Goal: Task Accomplishment & Management: Use online tool/utility

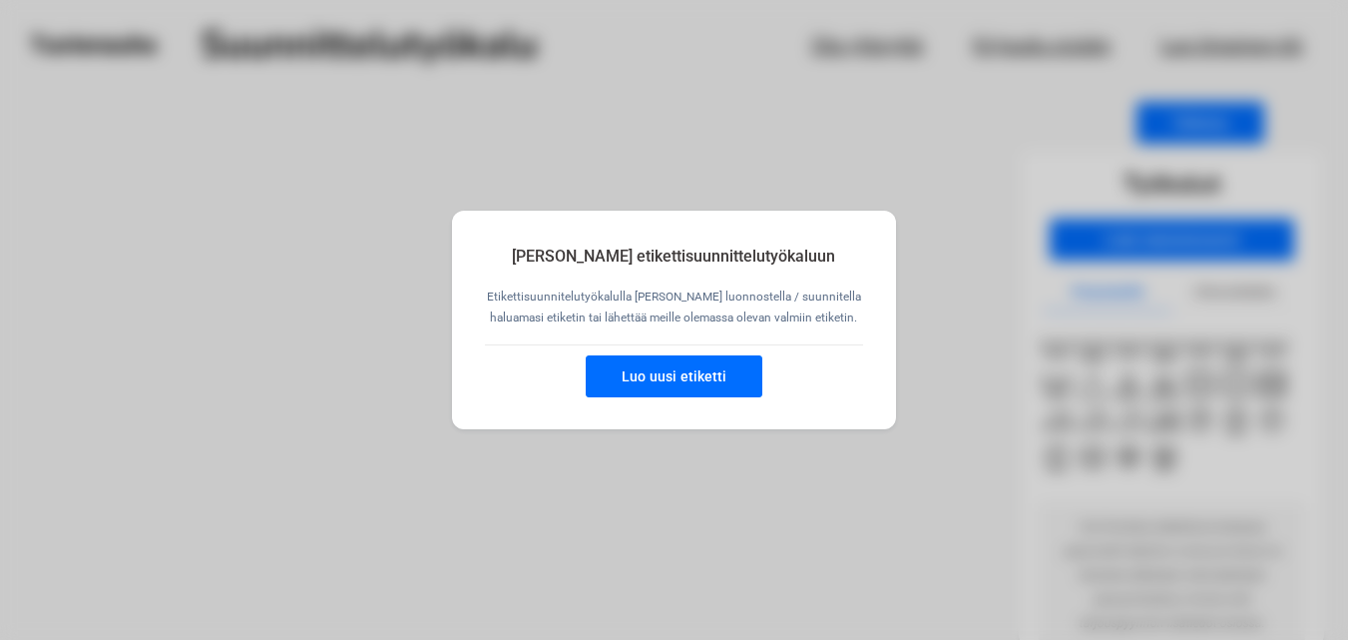
click at [699, 371] on button "Luo uusi etiketti" at bounding box center [674, 376] width 177 height 42
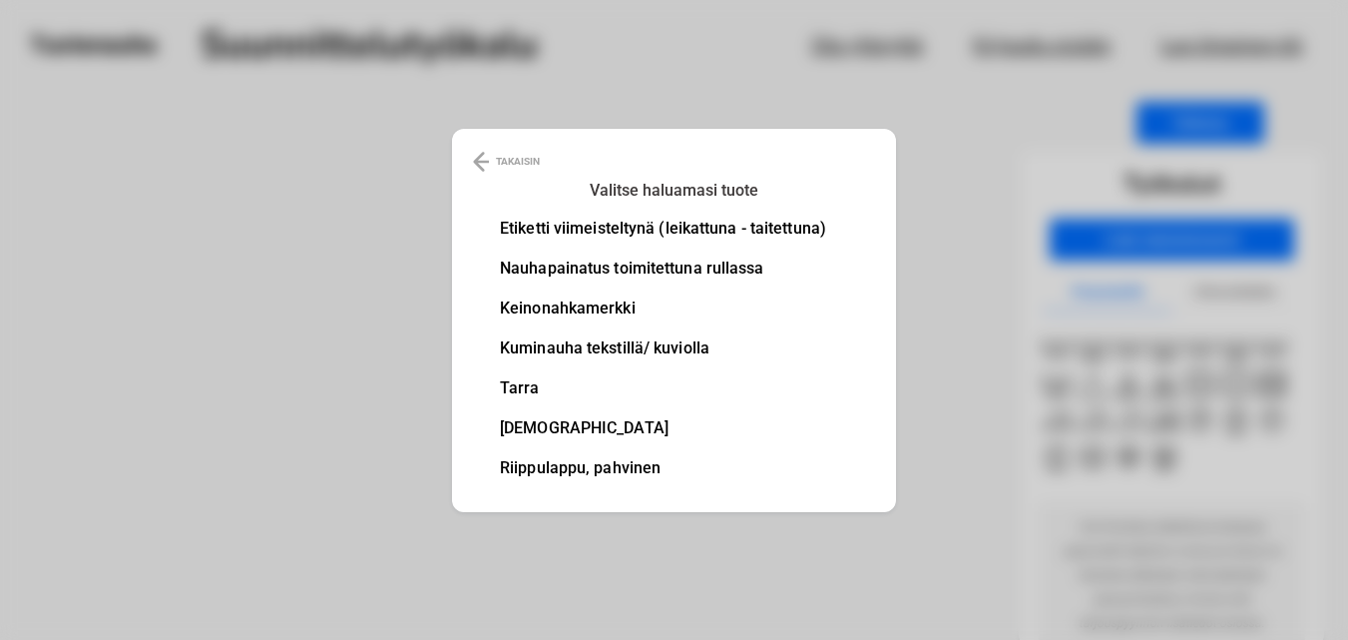
click at [696, 227] on li "Etiketti viimeisteltynä (leikattuna - taitettuna)" at bounding box center [663, 229] width 326 height 16
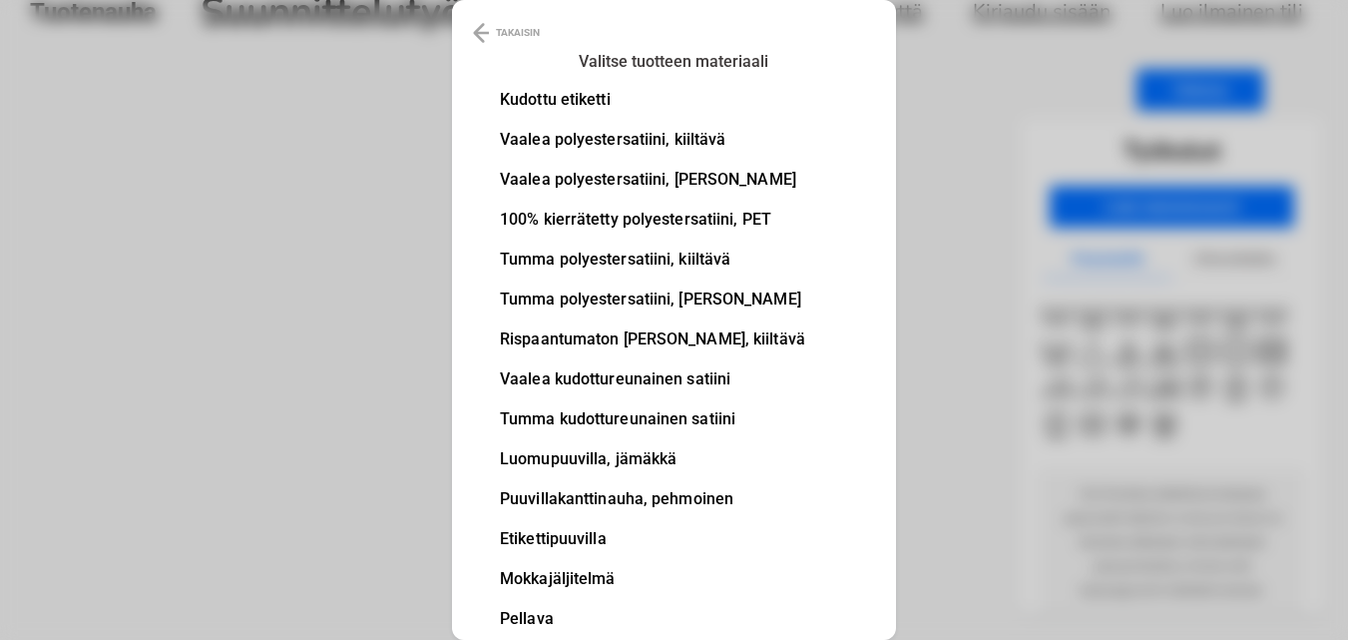
click at [682, 180] on li "Vaalea polyestersatiini, [PERSON_NAME]" at bounding box center [652, 180] width 305 height 16
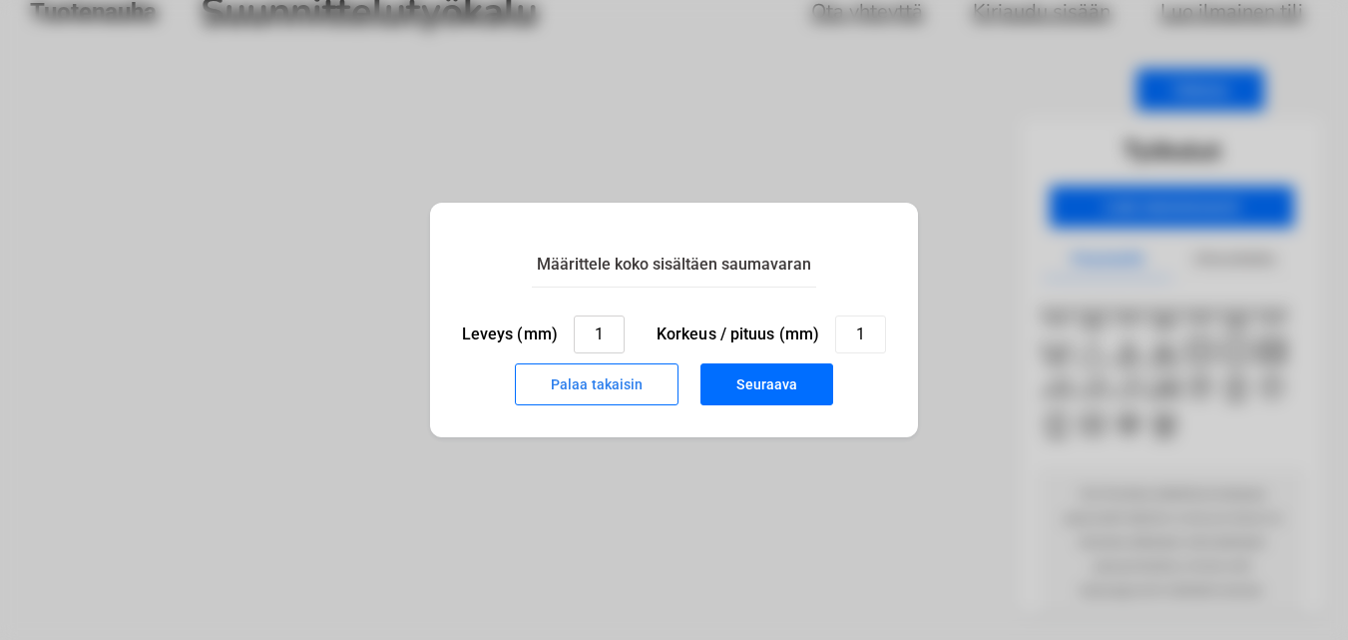
click at [611, 347] on input "1" at bounding box center [599, 334] width 51 height 38
type input "2"
type input "35"
click at [857, 339] on input "1" at bounding box center [860, 334] width 51 height 38
type input "25"
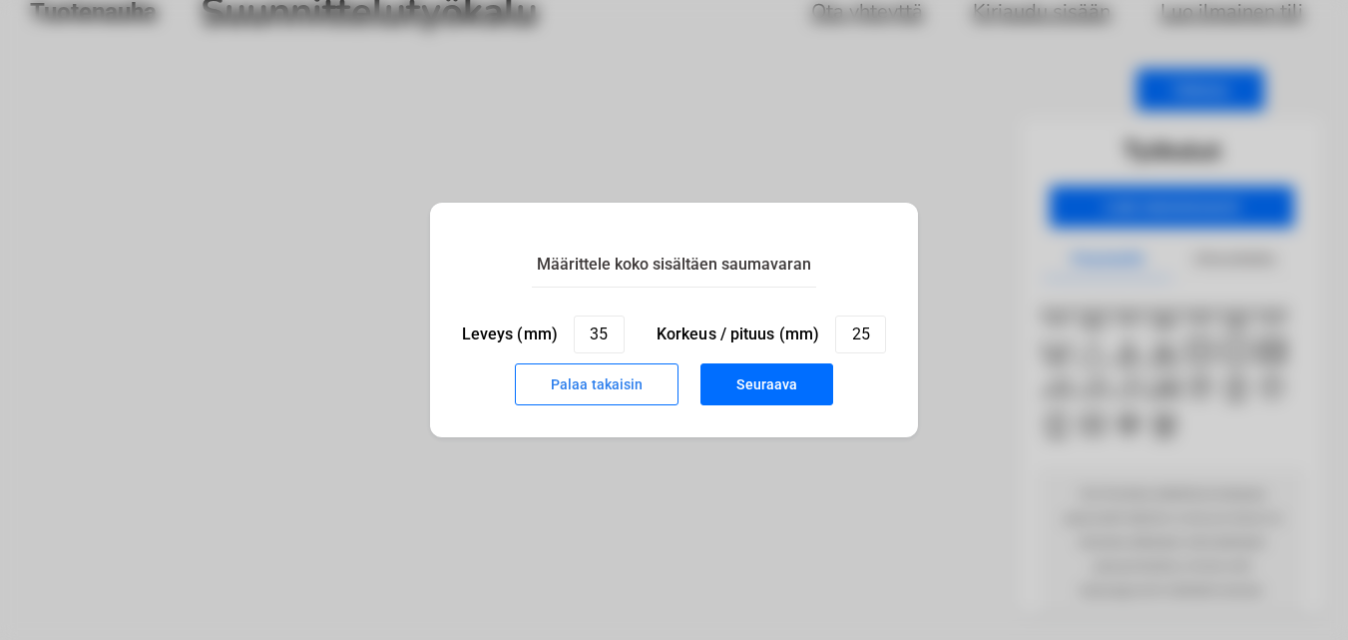
click at [811, 390] on button "Seuraava" at bounding box center [767, 384] width 133 height 42
type input "1"
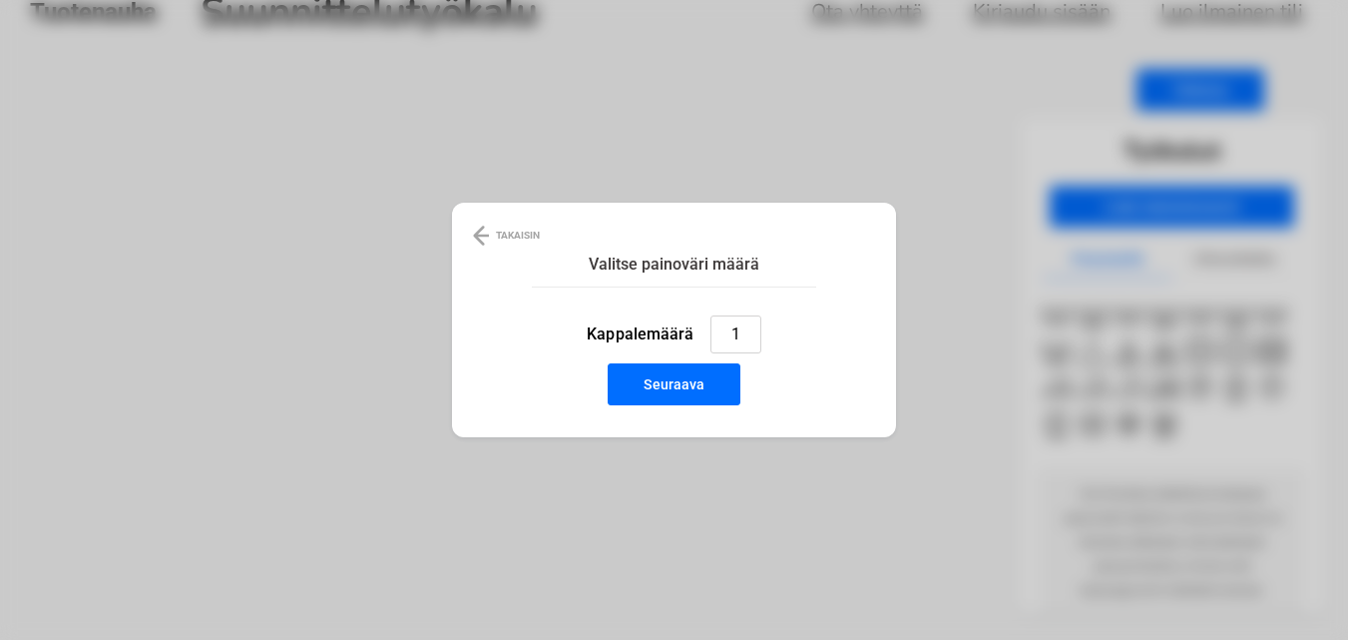
click at [746, 342] on input "1" at bounding box center [736, 334] width 51 height 38
click at [707, 380] on button "Seuraava" at bounding box center [674, 384] width 133 height 42
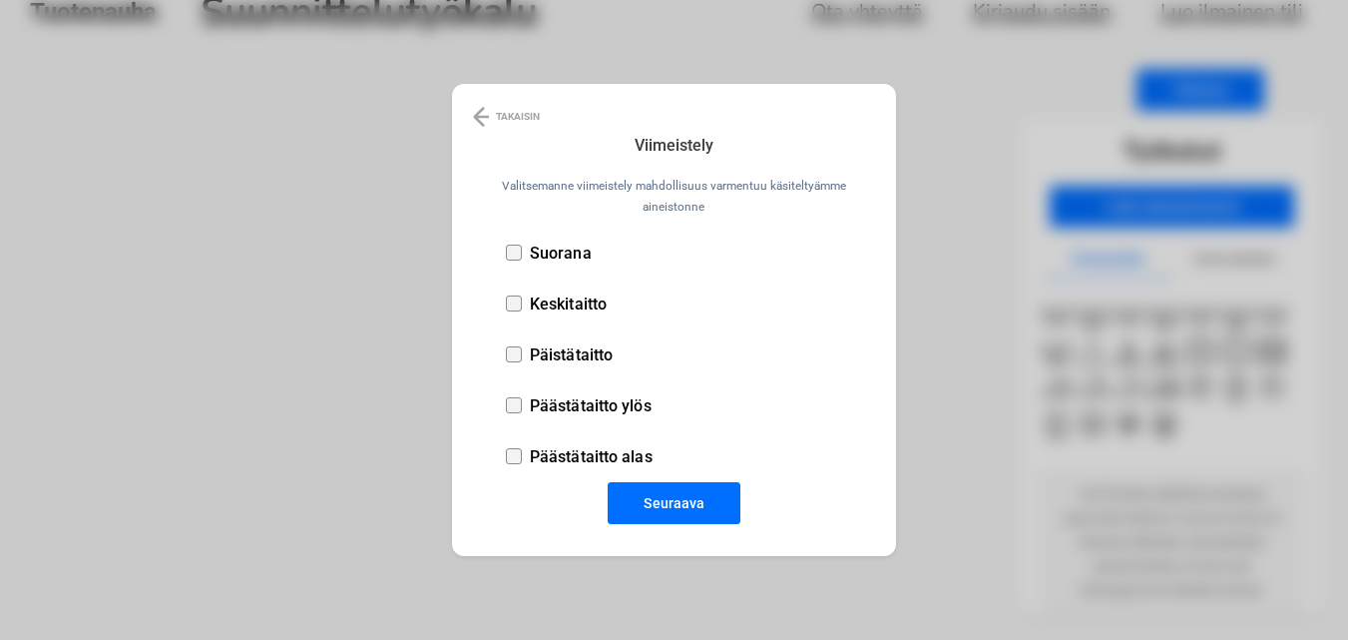
click at [521, 255] on div at bounding box center [514, 253] width 16 height 16
click at [652, 490] on button "Seuraava" at bounding box center [674, 503] width 133 height 42
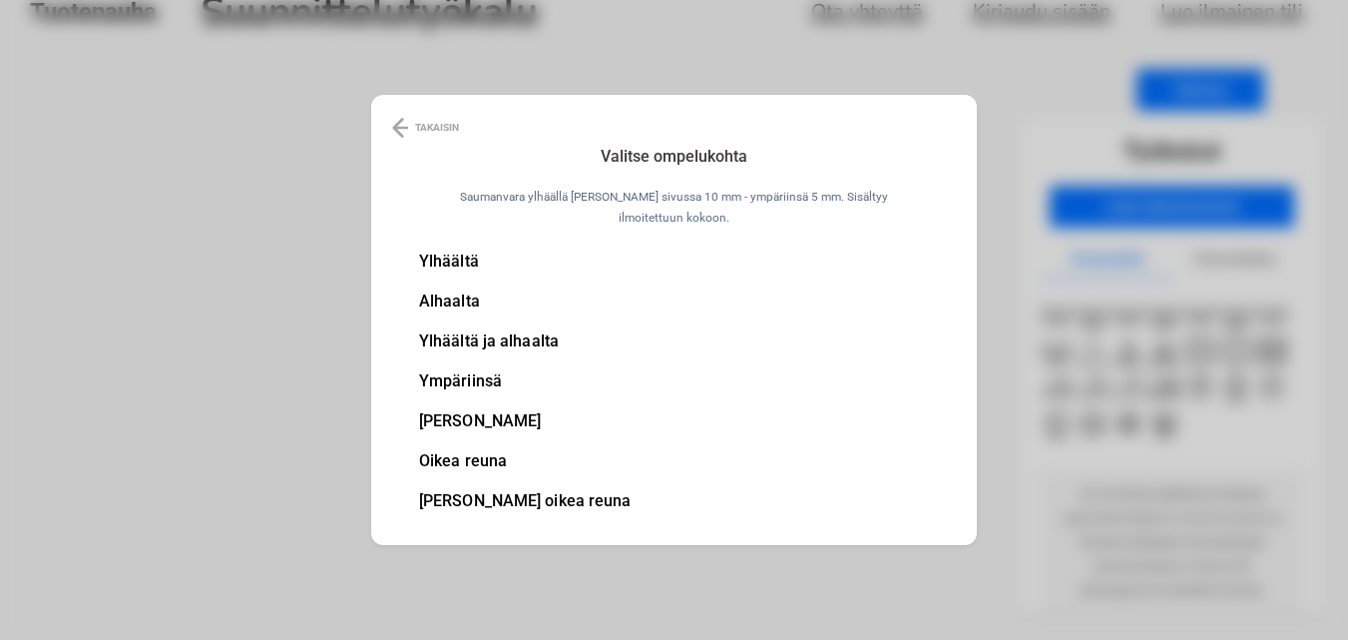
click at [532, 419] on li "[PERSON_NAME]" at bounding box center [525, 421] width 213 height 16
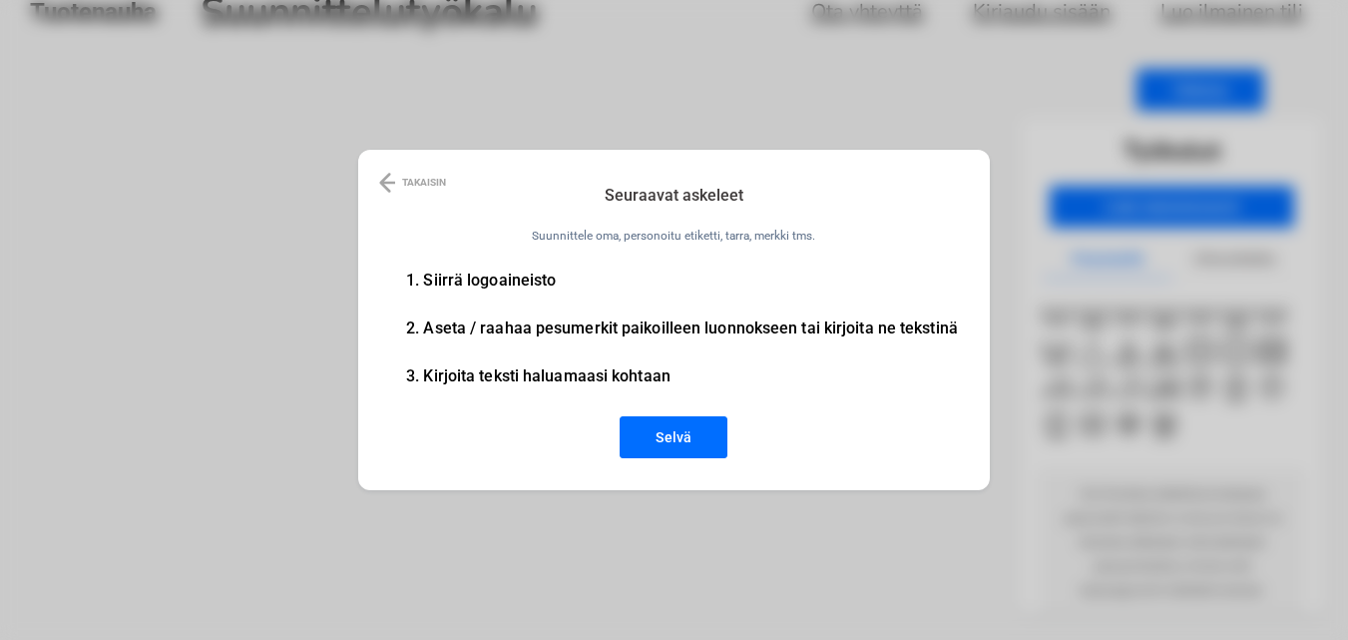
click at [679, 445] on button "Selvä" at bounding box center [674, 437] width 108 height 42
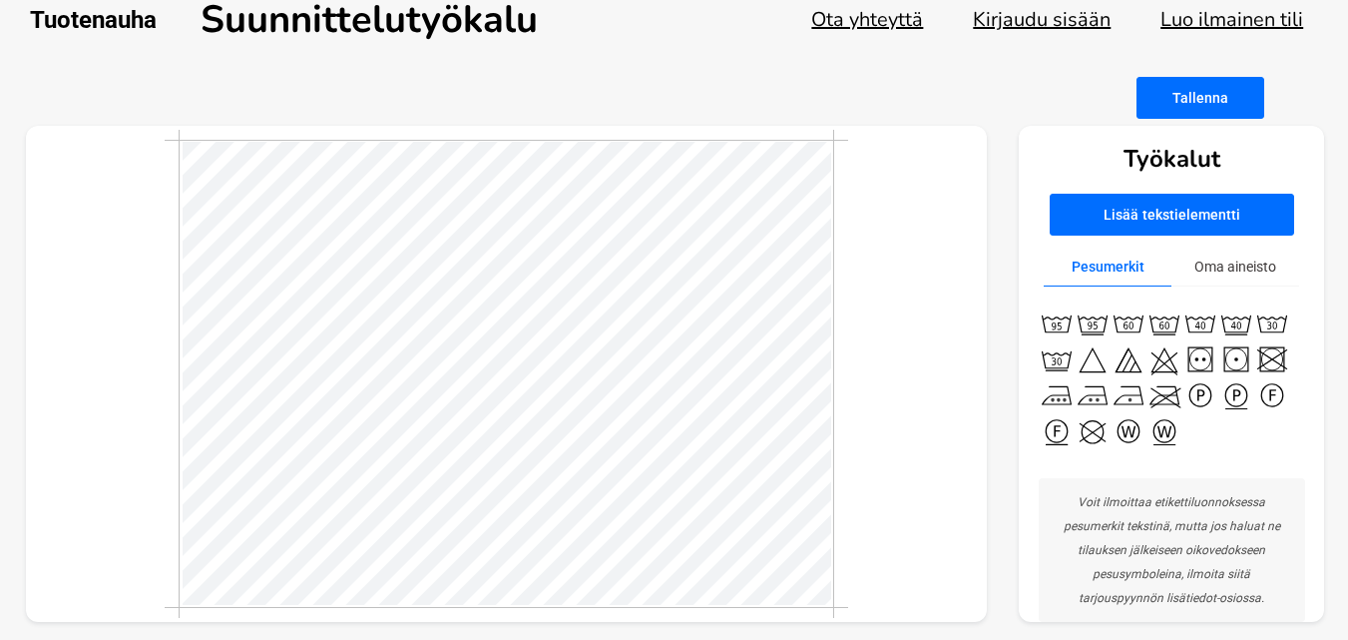
scroll to position [33, 0]
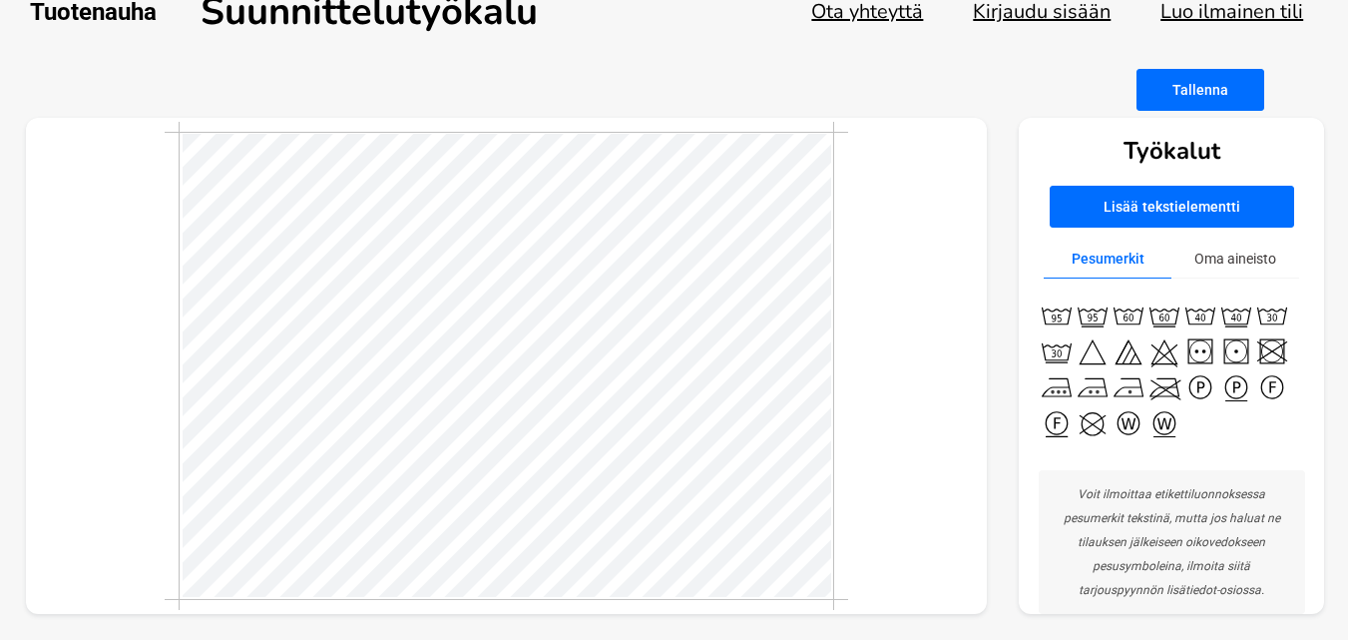
drag, startPoint x: 99, startPoint y: 411, endPoint x: 89, endPoint y: 410, distance: 10.0
click at [89, 410] on div at bounding box center [507, 366] width 962 height 497
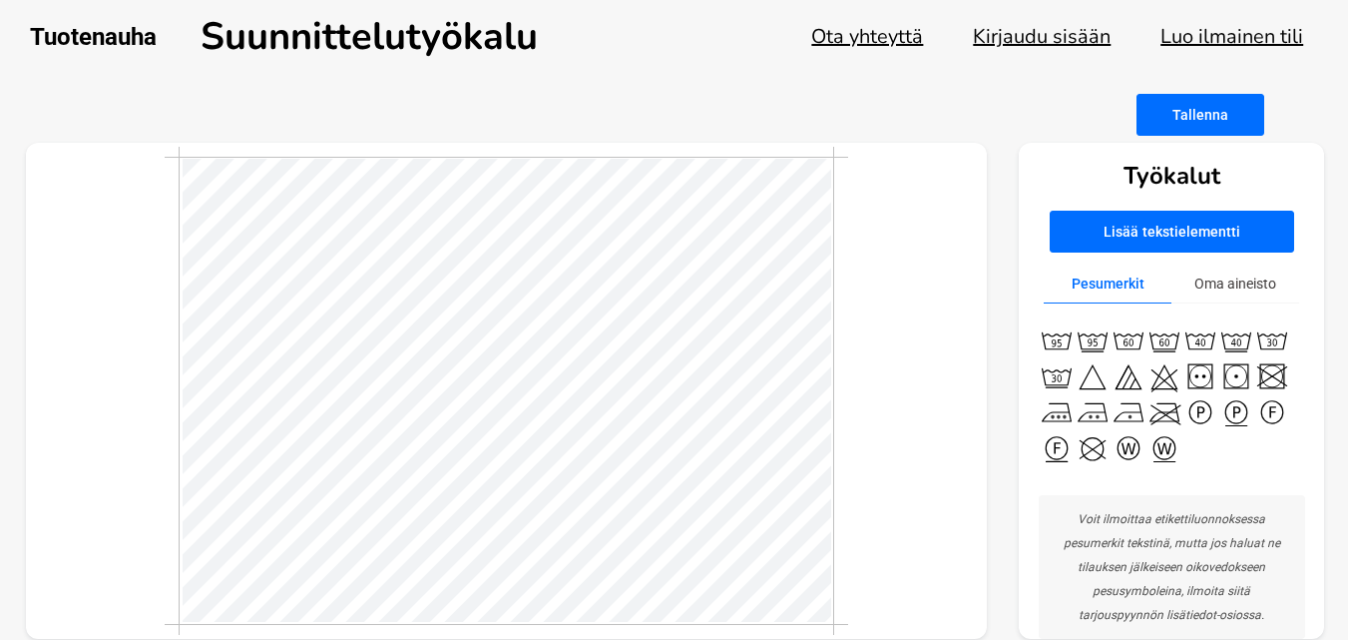
scroll to position [0, 0]
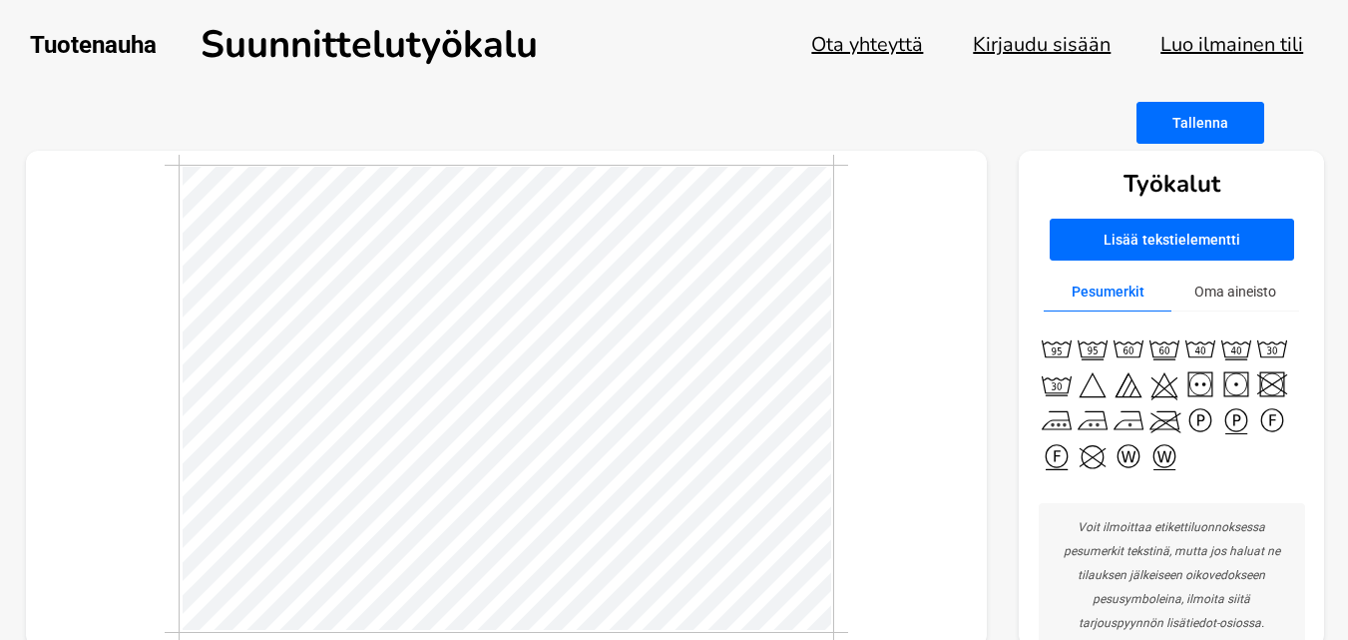
click at [1112, 259] on button "Lisää tekstielementti" at bounding box center [1172, 240] width 245 height 42
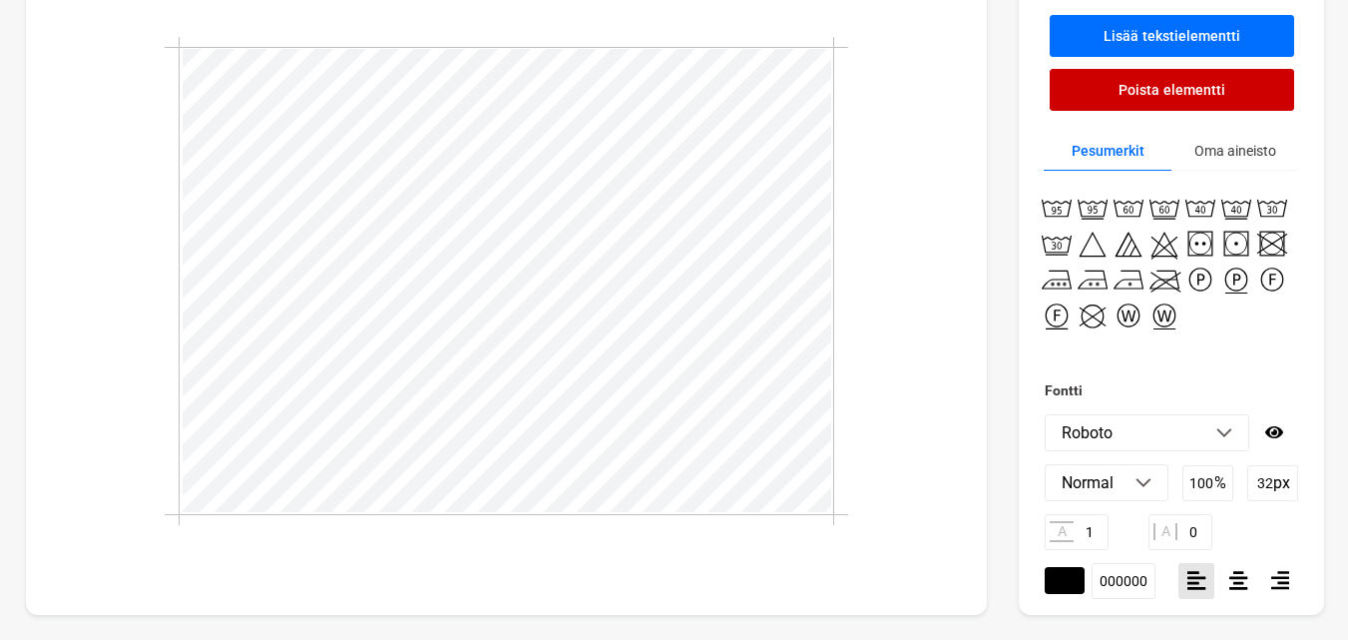
scroll to position [2, 3]
type textarea "T"
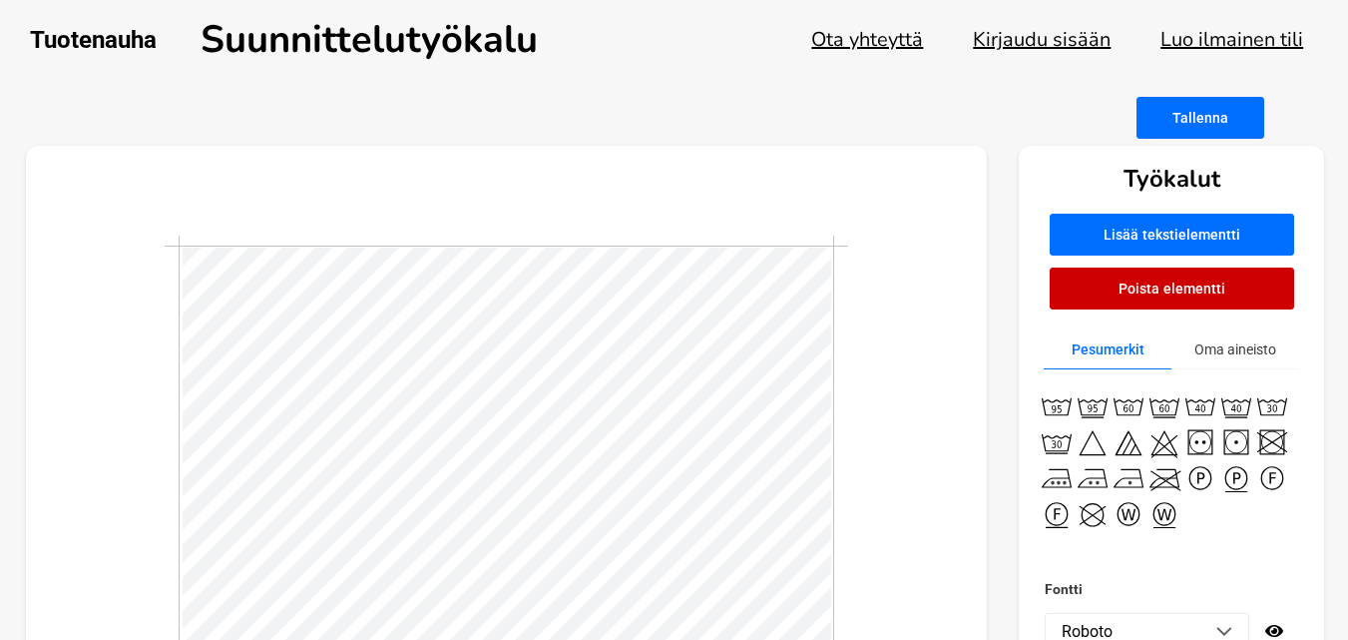
scroll to position [0, 0]
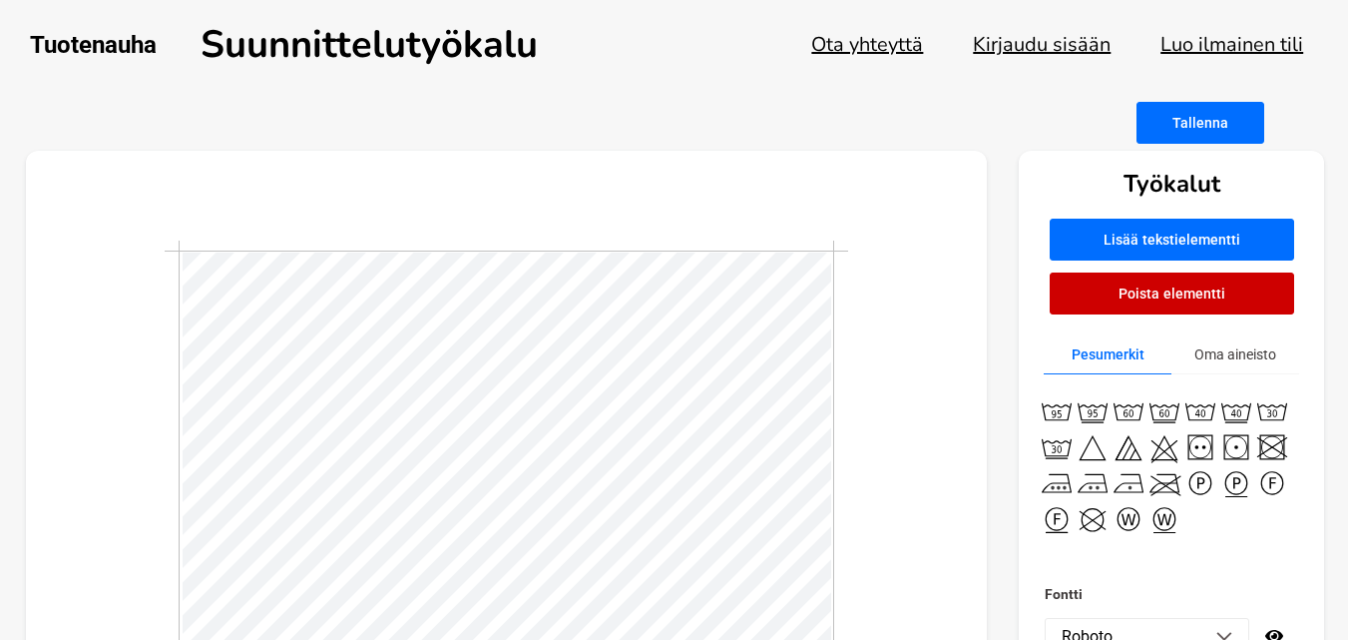
click at [1219, 354] on button "Oma aineisto" at bounding box center [1236, 354] width 128 height 39
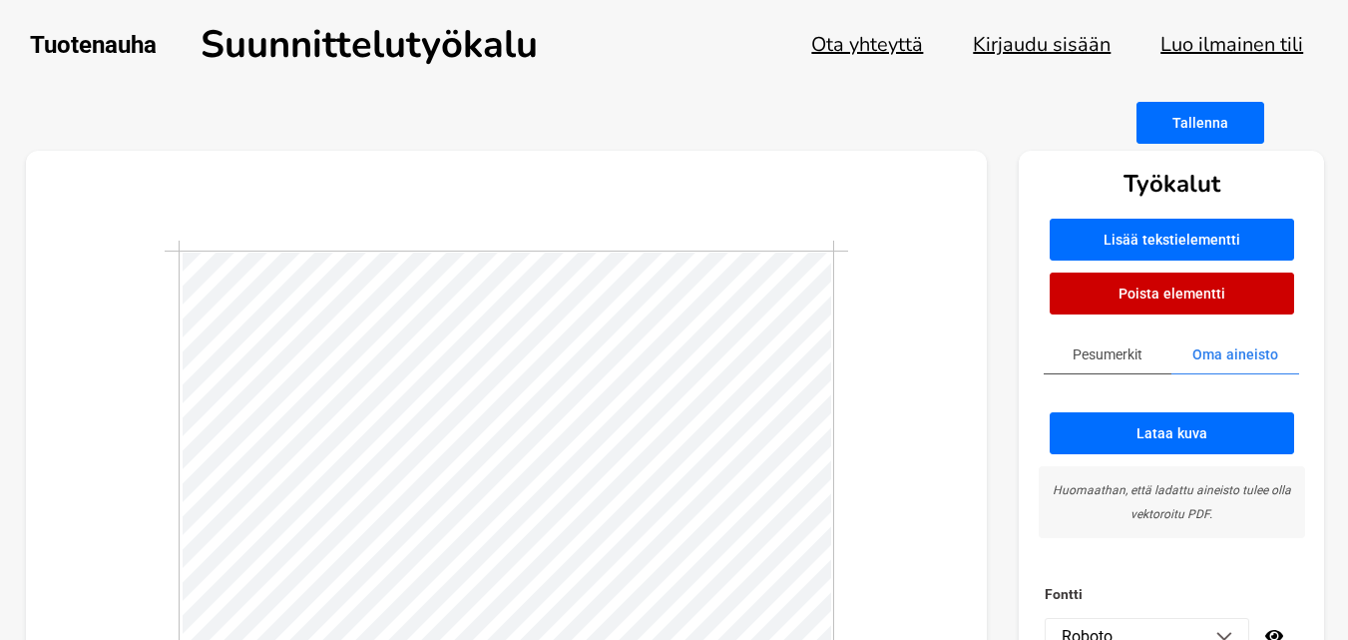
click at [1192, 424] on button "Lataa kuva" at bounding box center [1172, 433] width 245 height 42
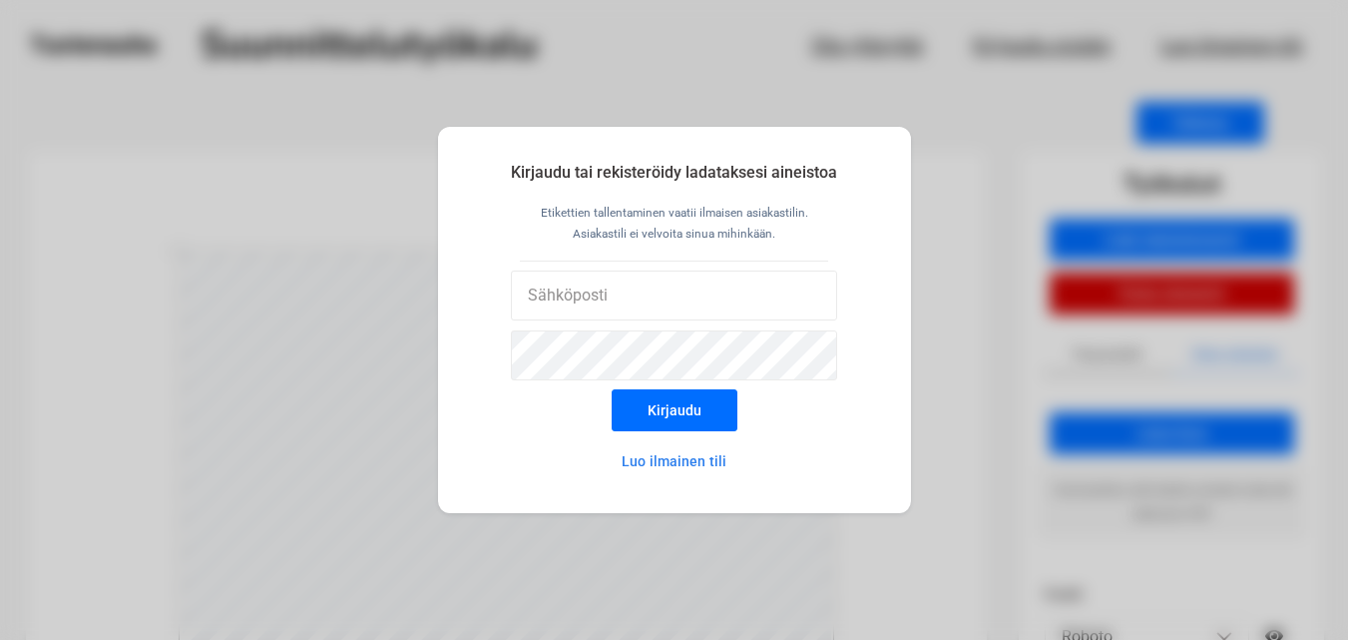
click at [720, 522] on div "Kirjaudu tai rekisteröidy ladataksesi aineistoa Etikettien tallentaminen vaatii…" at bounding box center [674, 320] width 1348 height 640
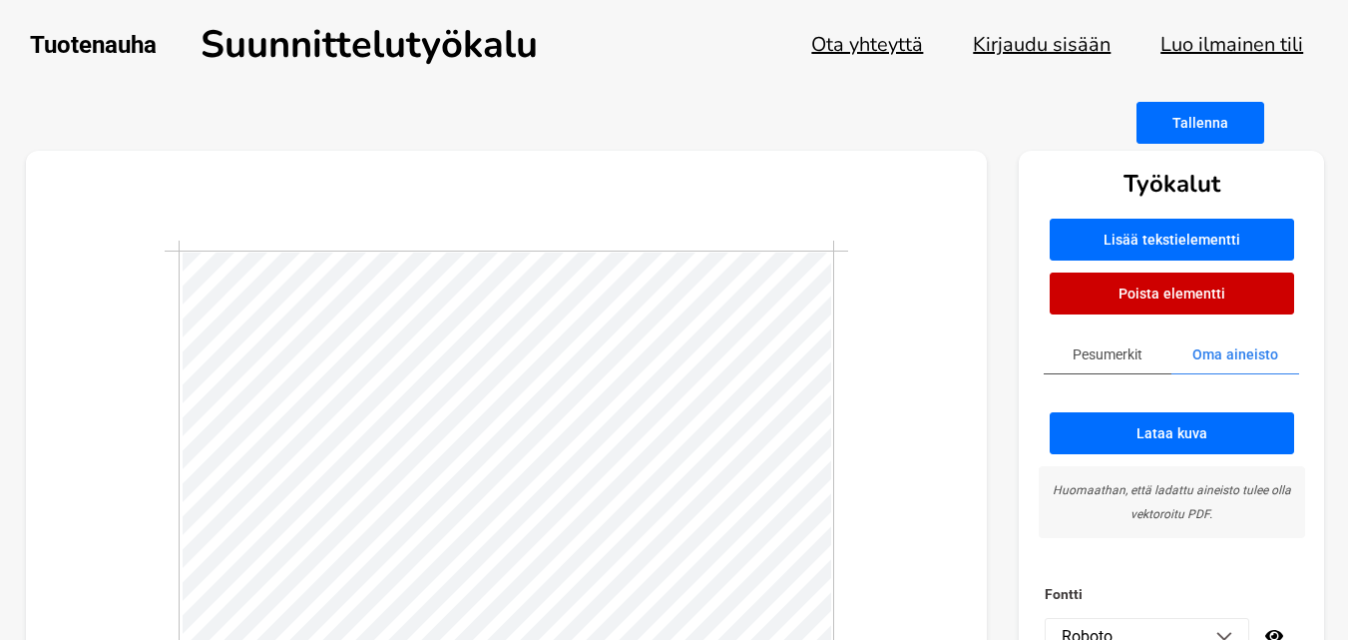
click at [1075, 420] on button "Lataa kuva" at bounding box center [1172, 433] width 245 height 42
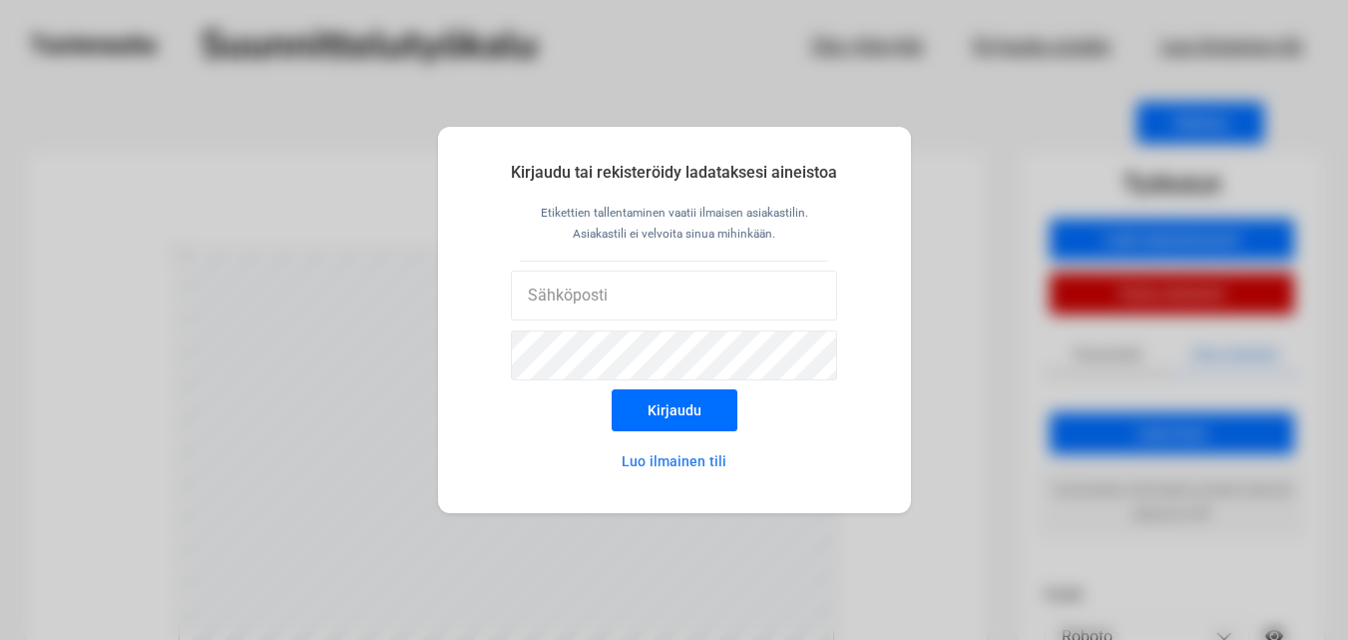
click at [1088, 114] on div "Kirjaudu tai rekisteröidy ladataksesi aineistoa Etikettien tallentaminen vaatii…" at bounding box center [674, 320] width 1348 height 640
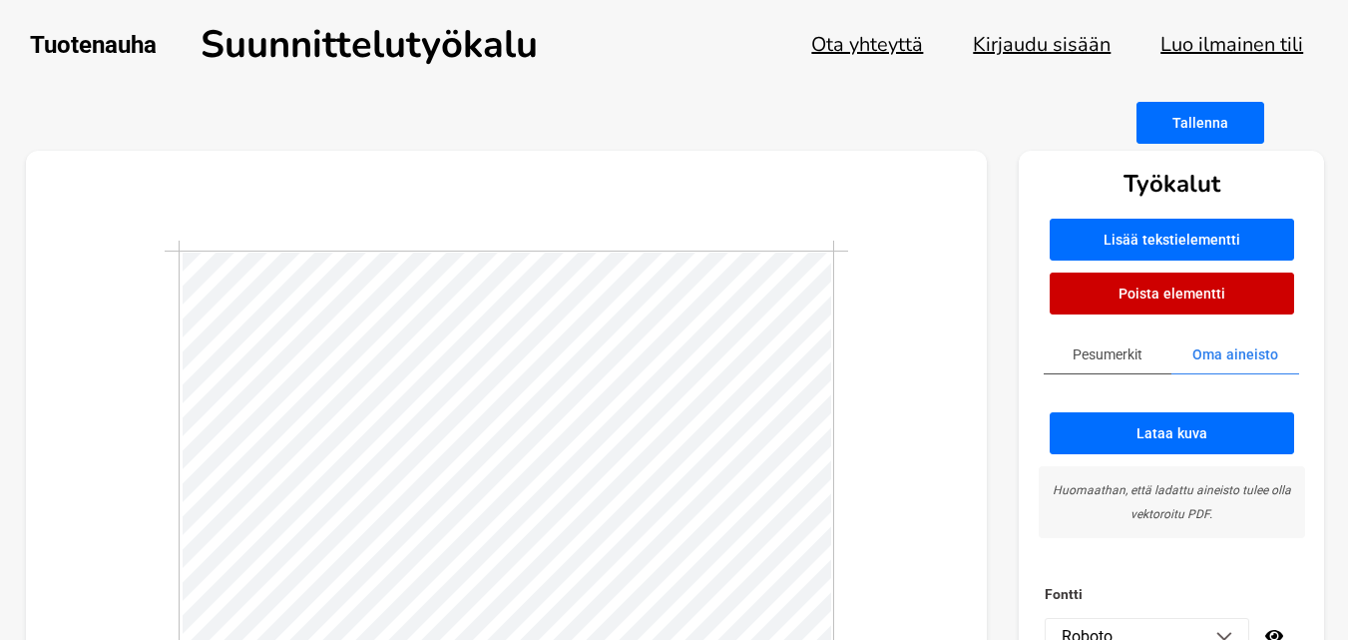
click at [1097, 235] on button "Lisää tekstielementti" at bounding box center [1172, 240] width 245 height 42
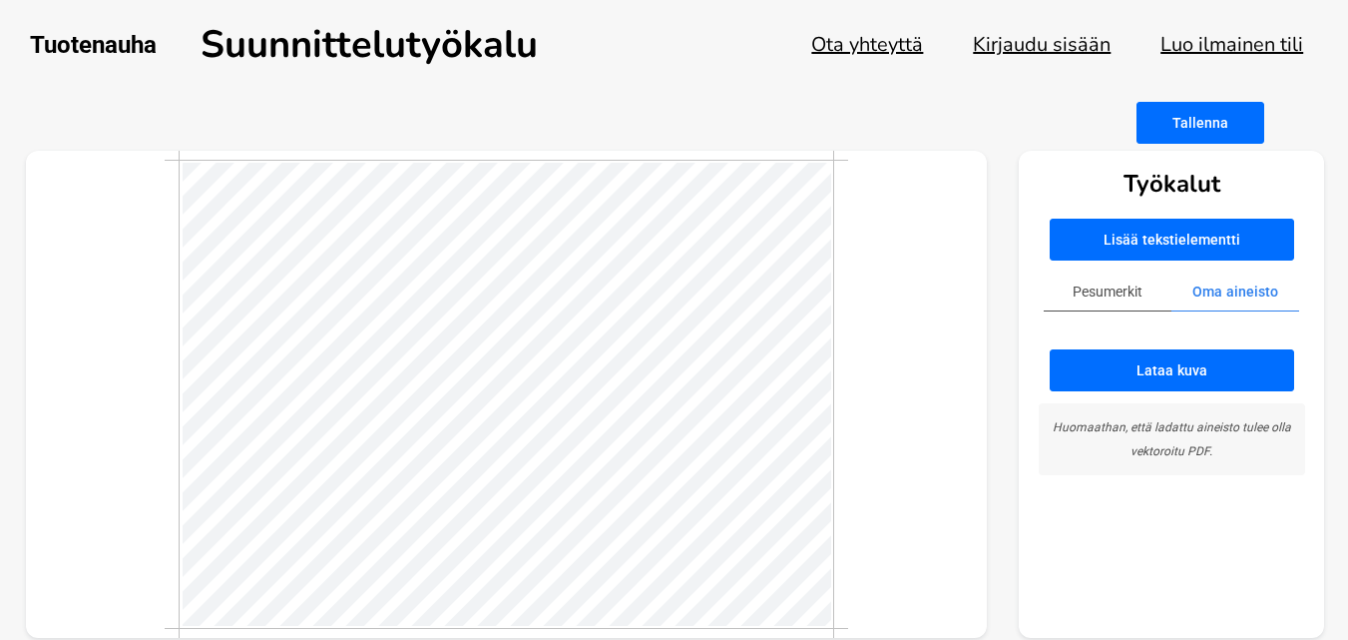
click at [1119, 289] on button "Pesumerkit" at bounding box center [1108, 291] width 128 height 39
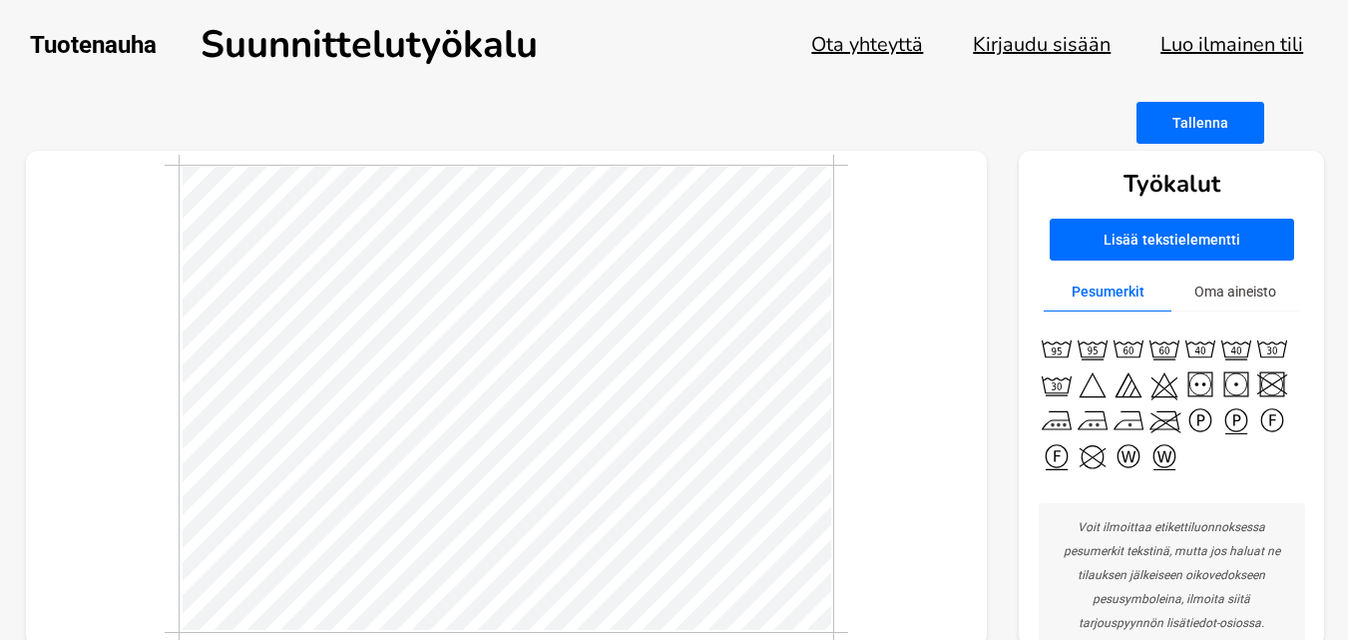
click at [1209, 289] on button "Oma aineisto" at bounding box center [1236, 291] width 128 height 39
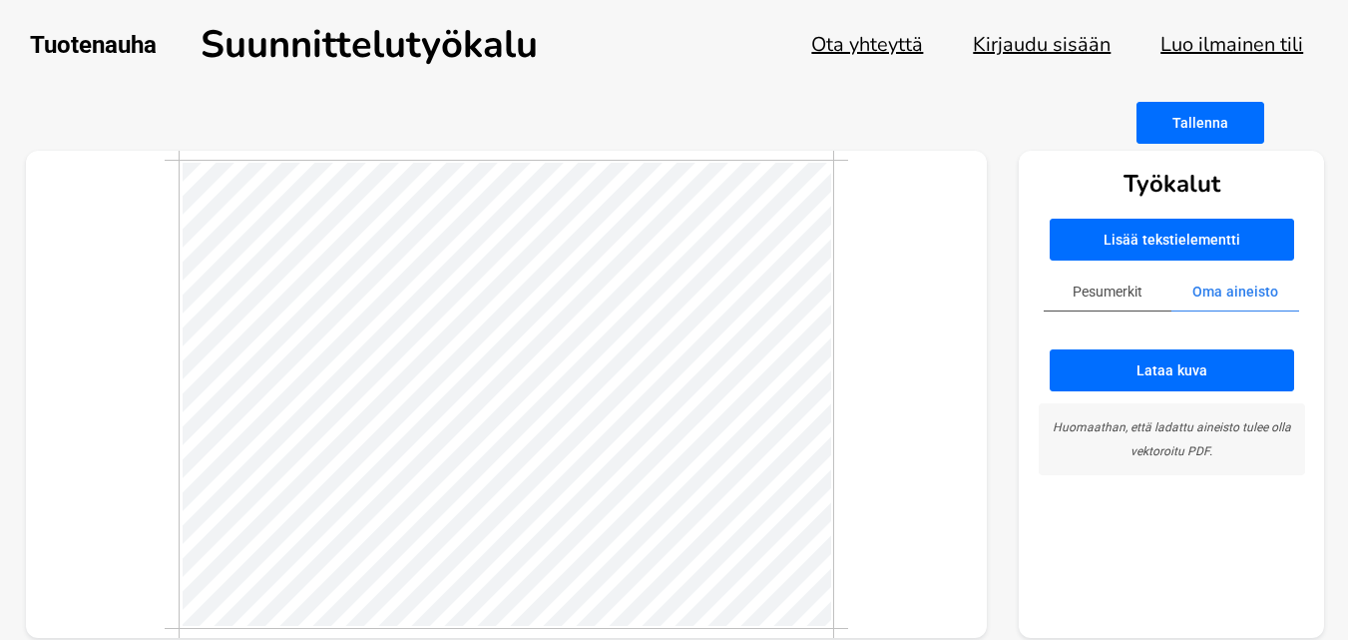
click at [1130, 358] on button "Lataa kuva" at bounding box center [1172, 370] width 245 height 42
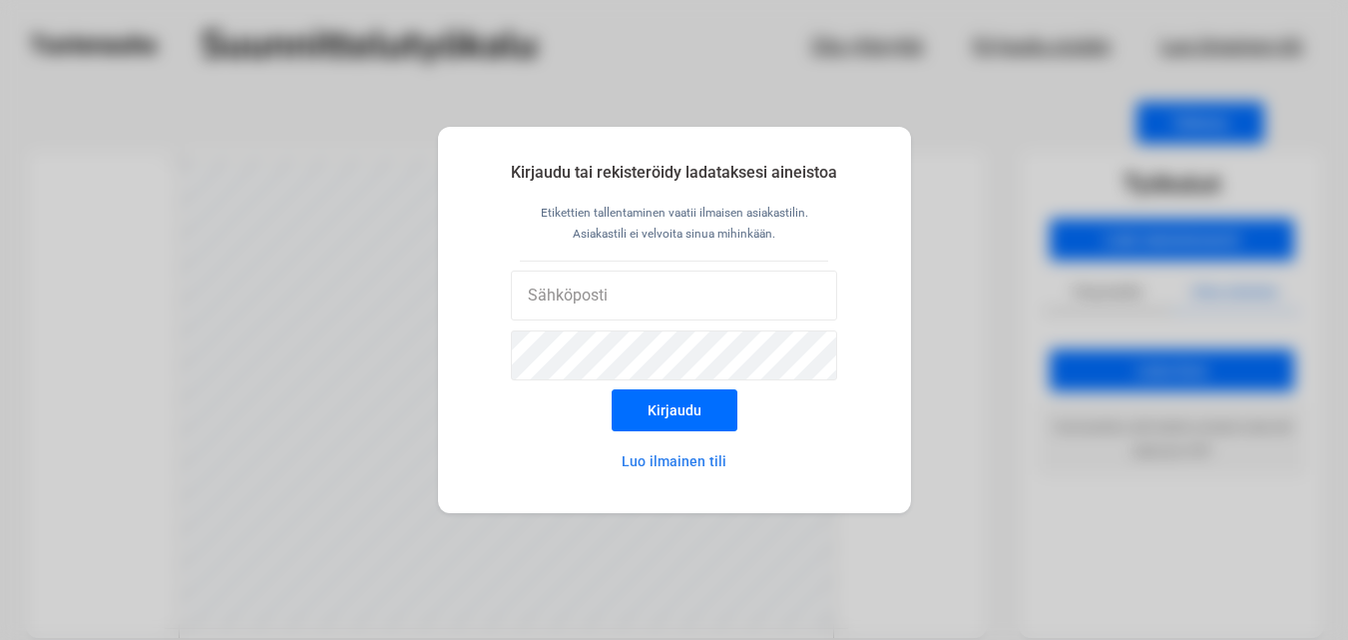
click at [685, 465] on button "Luo ilmainen tili" at bounding box center [674, 461] width 175 height 40
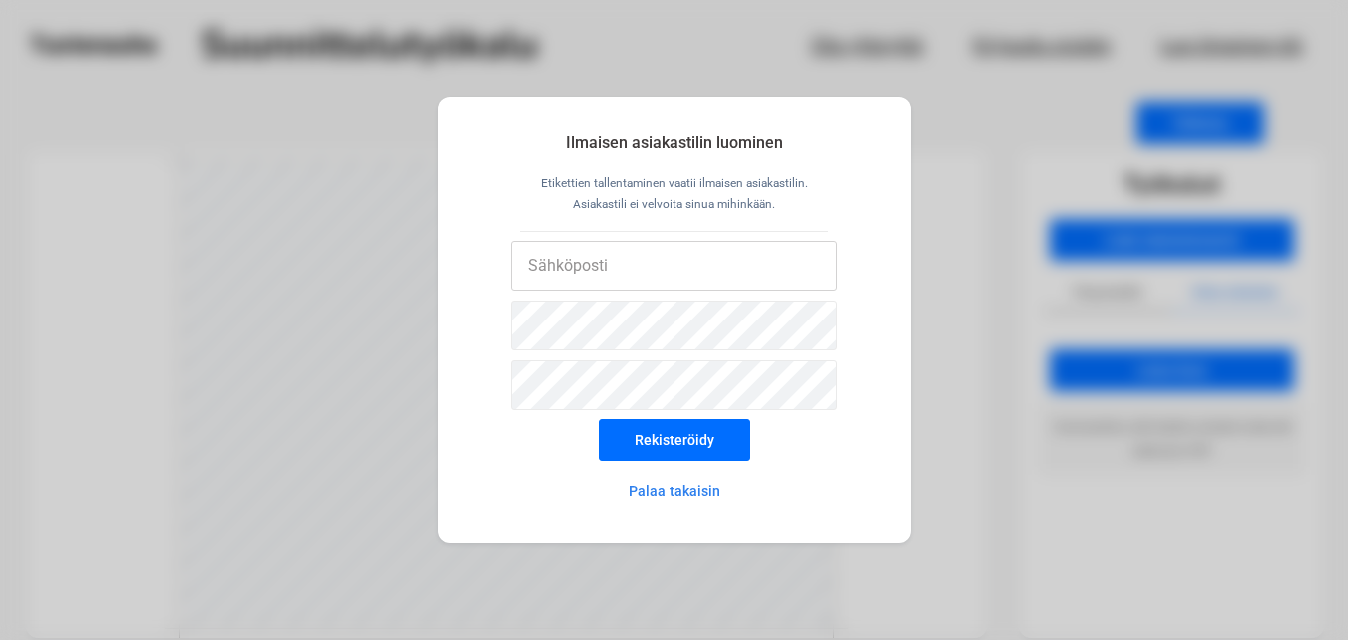
click at [595, 264] on input "email" at bounding box center [674, 266] width 326 height 50
type input "[EMAIL_ADDRESS][DOMAIN_NAME]"
click at [599, 419] on button "Rekisteröidy" at bounding box center [675, 440] width 152 height 42
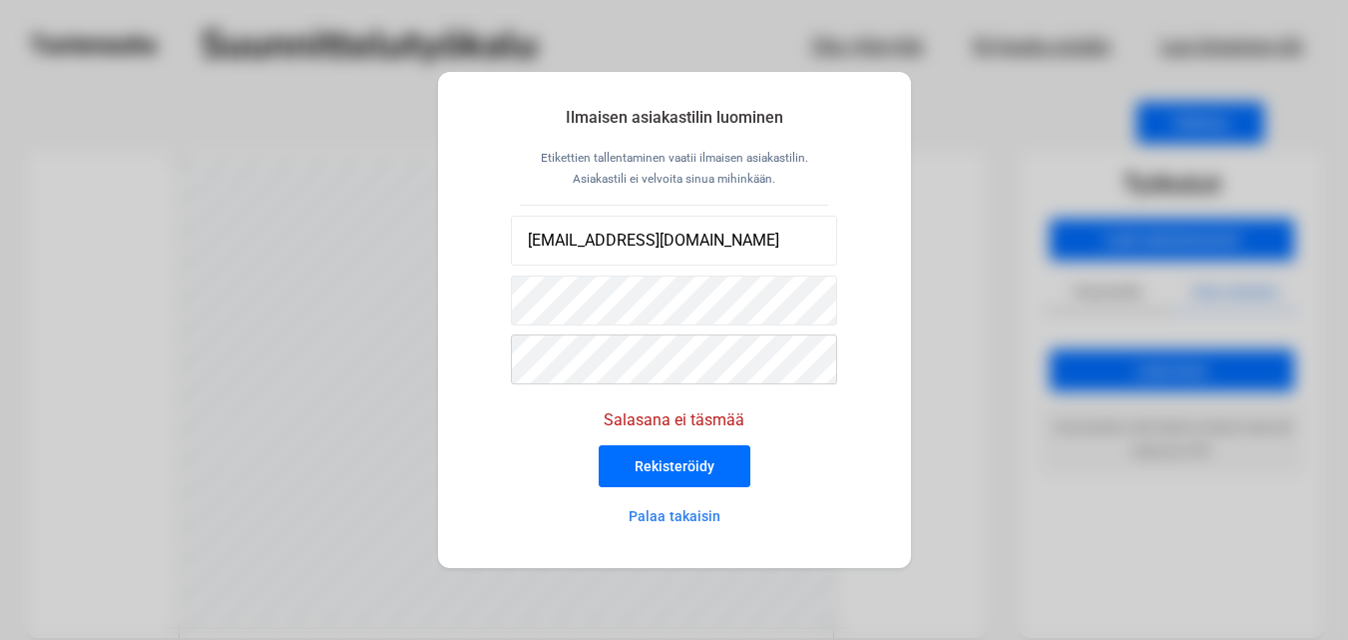
click at [599, 445] on button "Rekisteröidy" at bounding box center [675, 466] width 152 height 42
click at [688, 455] on button "Rekisteröidy" at bounding box center [675, 466] width 152 height 42
click at [679, 243] on input "[EMAIL_ADDRESS][DOMAIN_NAME]" at bounding box center [674, 241] width 326 height 50
click at [599, 445] on button "Rekisteröidy" at bounding box center [675, 466] width 152 height 42
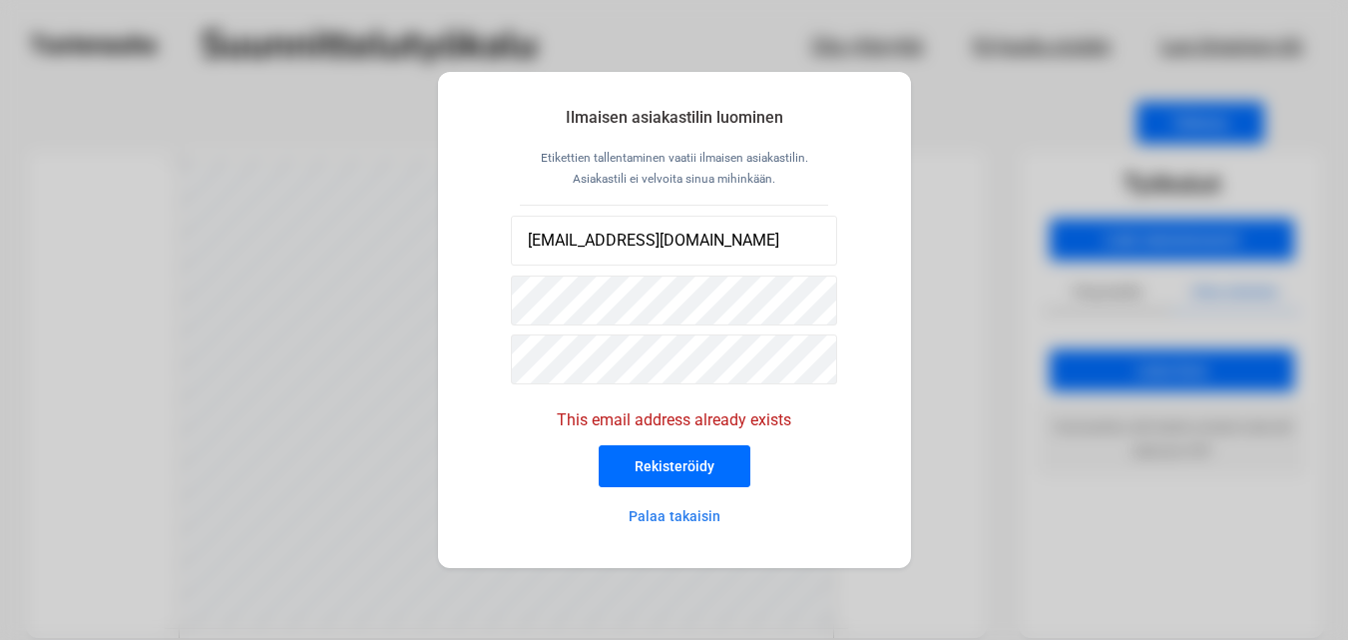
click at [652, 453] on button "Rekisteröidy" at bounding box center [675, 466] width 152 height 42
click at [693, 257] on input "[EMAIL_ADDRESS][DOMAIN_NAME]" at bounding box center [674, 241] width 326 height 50
type input "i"
type input "[EMAIL_ADDRESS][DOMAIN_NAME]"
click at [659, 464] on button "Rekisteröidy" at bounding box center [675, 466] width 152 height 42
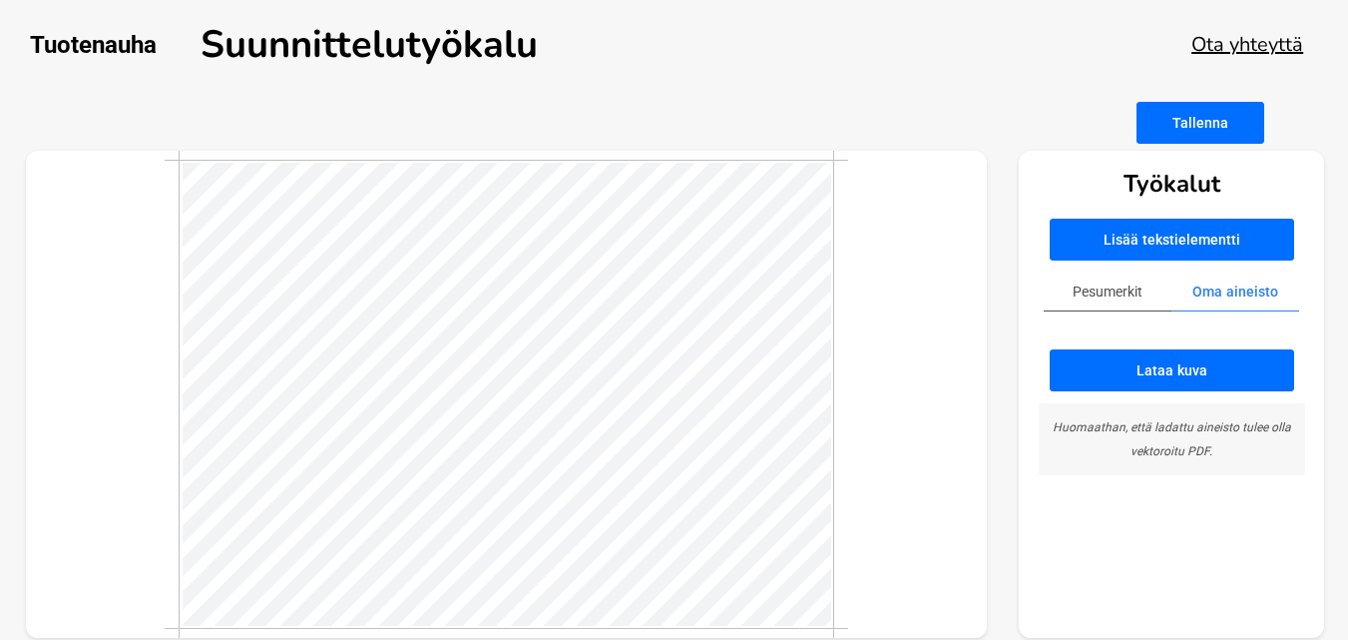
click at [1086, 383] on button "Lataa kuva" at bounding box center [1172, 370] width 245 height 42
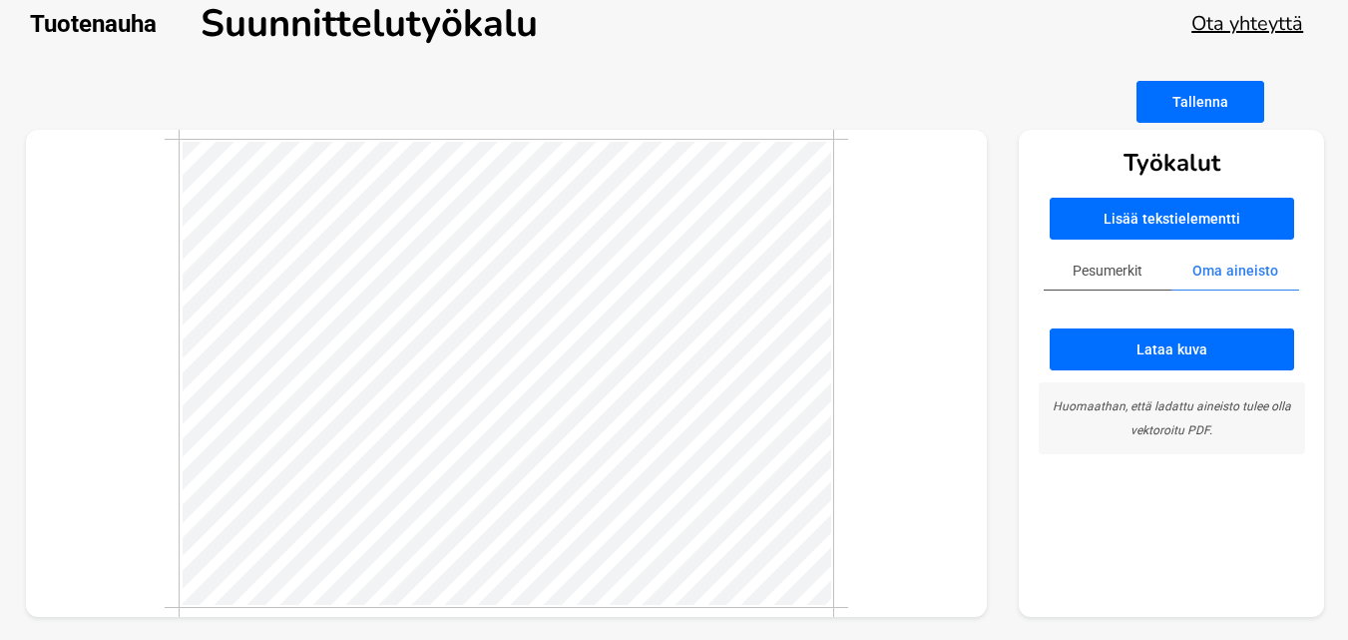
scroll to position [24, 0]
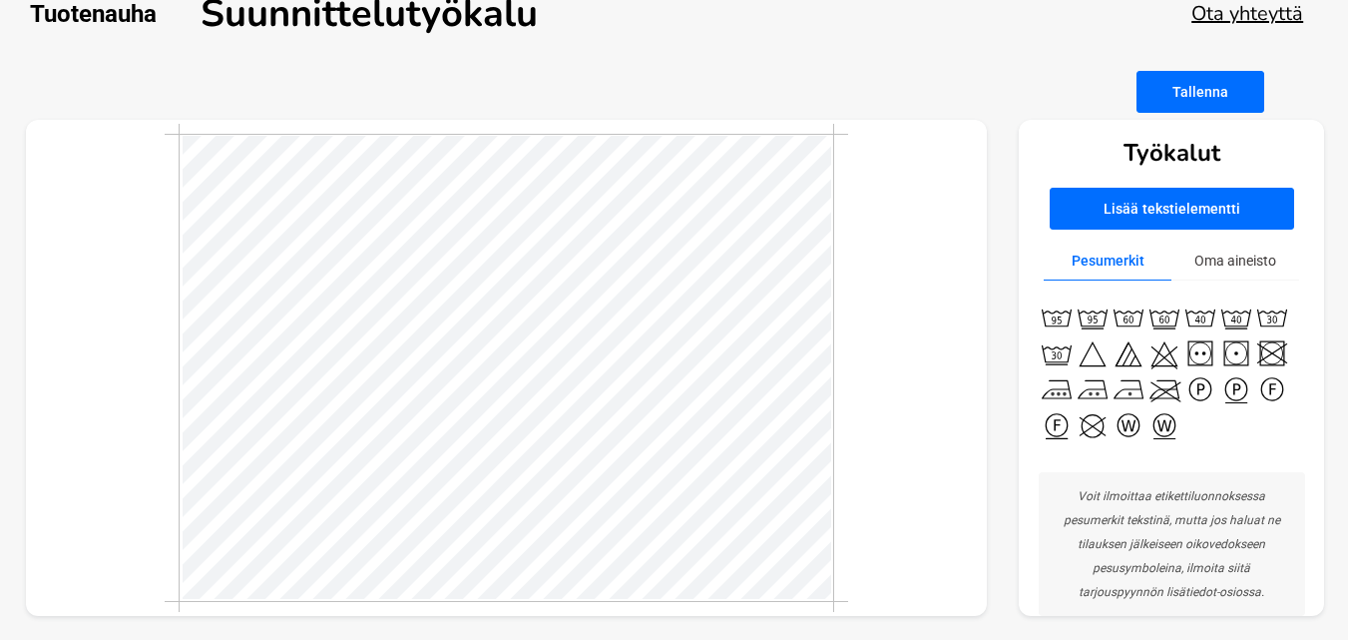
scroll to position [33, 0]
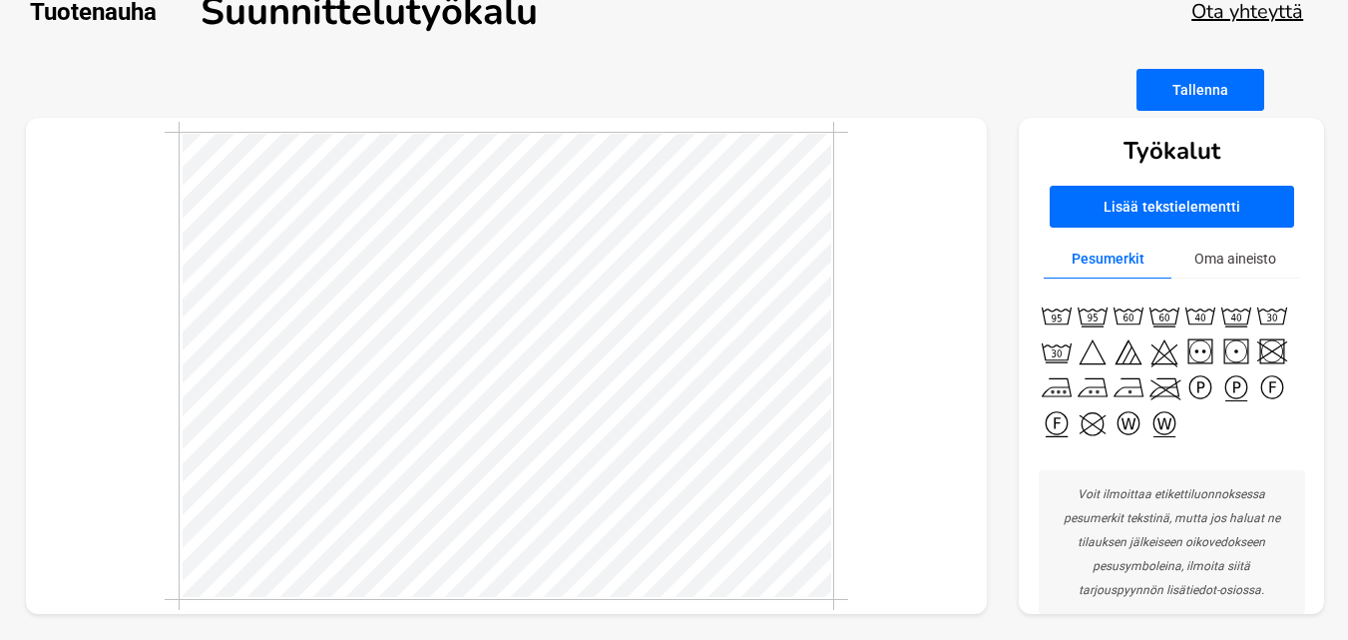
click at [1199, 275] on button "Oma aineisto" at bounding box center [1236, 259] width 128 height 39
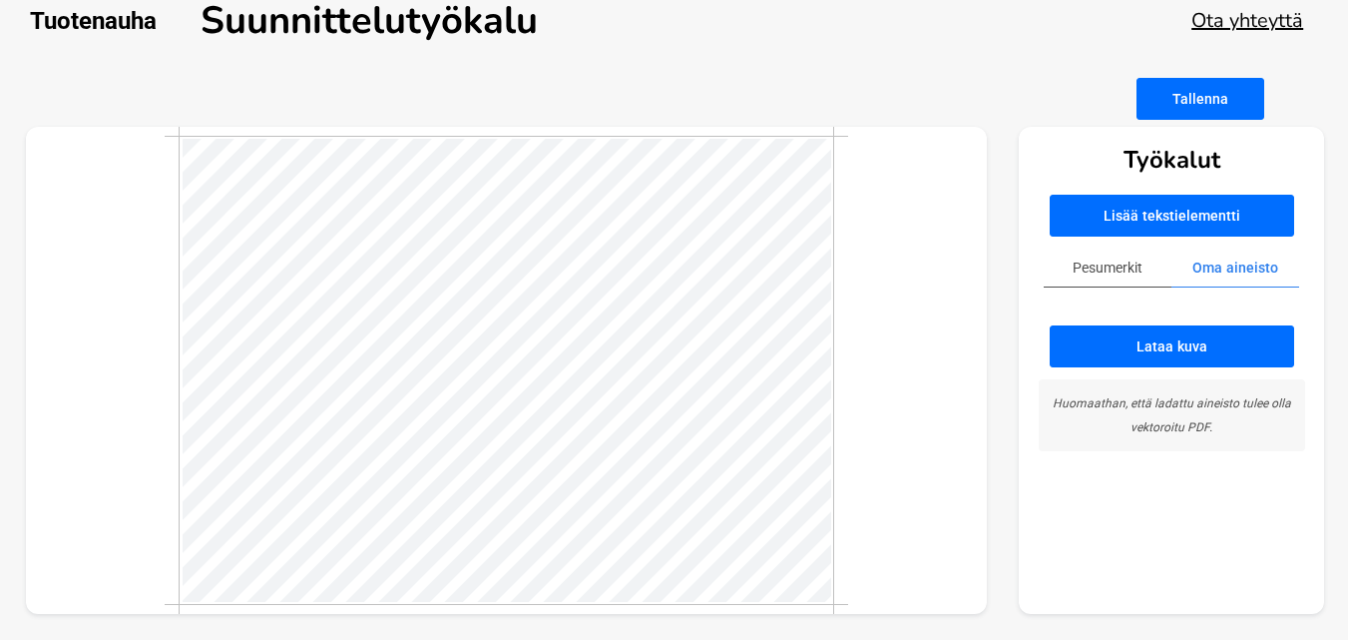
scroll to position [24, 0]
click at [1113, 360] on button "Lataa kuva" at bounding box center [1172, 346] width 245 height 42
click at [1110, 351] on button "Lataa kuva" at bounding box center [1172, 346] width 245 height 42
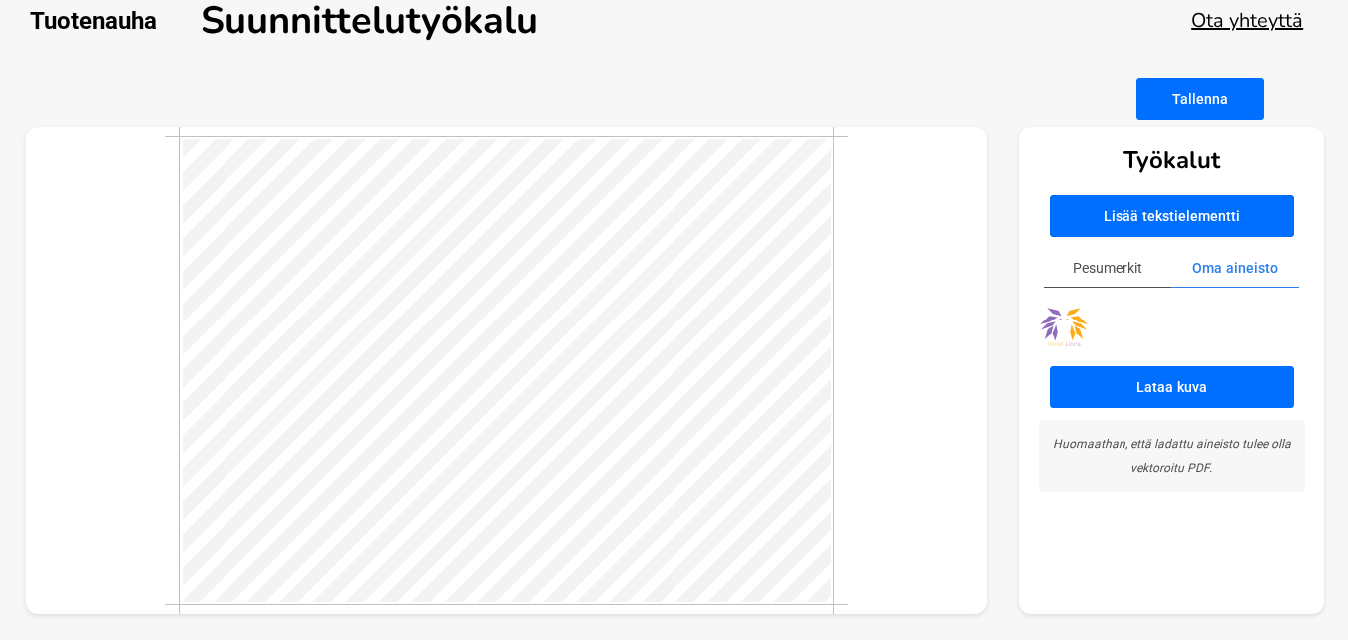
click at [1073, 333] on img at bounding box center [1064, 326] width 50 height 40
click at [1115, 397] on button "Lataa kuva" at bounding box center [1172, 387] width 245 height 42
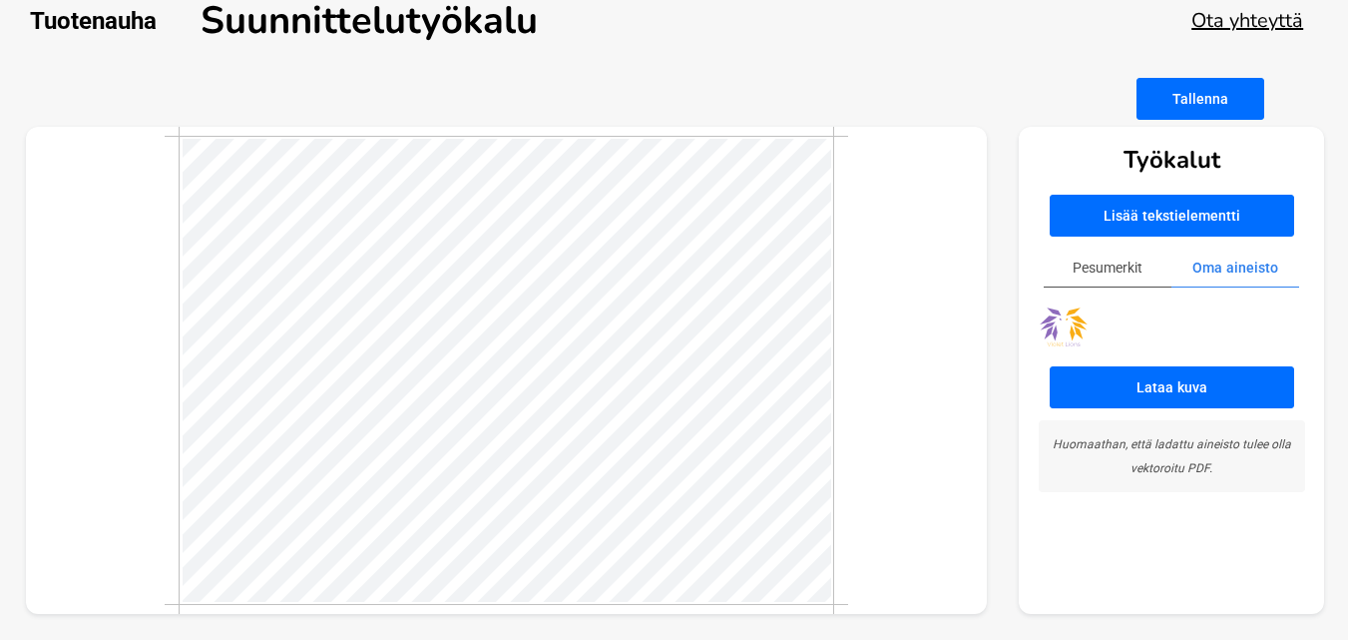
click at [1076, 333] on img at bounding box center [1064, 326] width 50 height 40
click at [1124, 391] on button "Lataa kuva" at bounding box center [1172, 387] width 245 height 42
click at [1124, 384] on button "Lataa kuva" at bounding box center [1172, 387] width 245 height 42
click at [1121, 325] on img at bounding box center [1114, 326] width 50 height 40
click at [1113, 330] on img at bounding box center [1114, 326] width 50 height 40
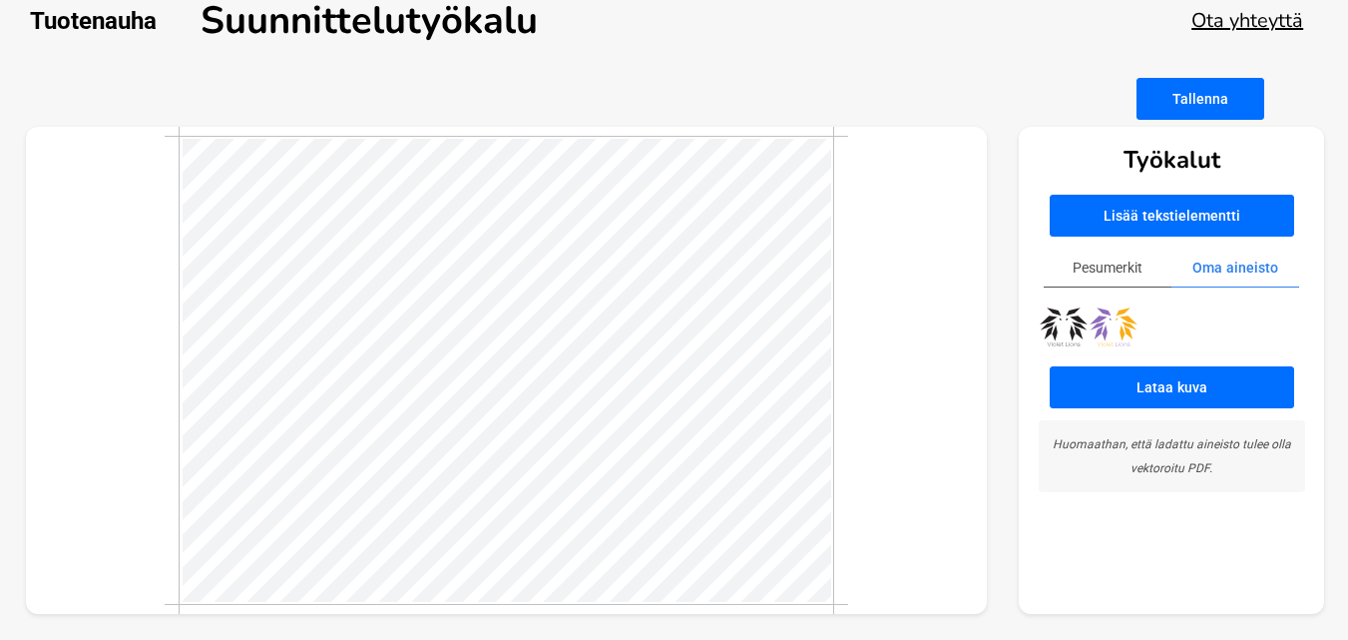
click at [1112, 329] on img at bounding box center [1114, 326] width 50 height 40
click at [1073, 329] on img at bounding box center [1064, 326] width 50 height 40
click at [1044, 353] on div "Lataa kuva Huomaathan, että ladattu aineisto tulee olla vektoroitu PDF." at bounding box center [1172, 399] width 267 height 186
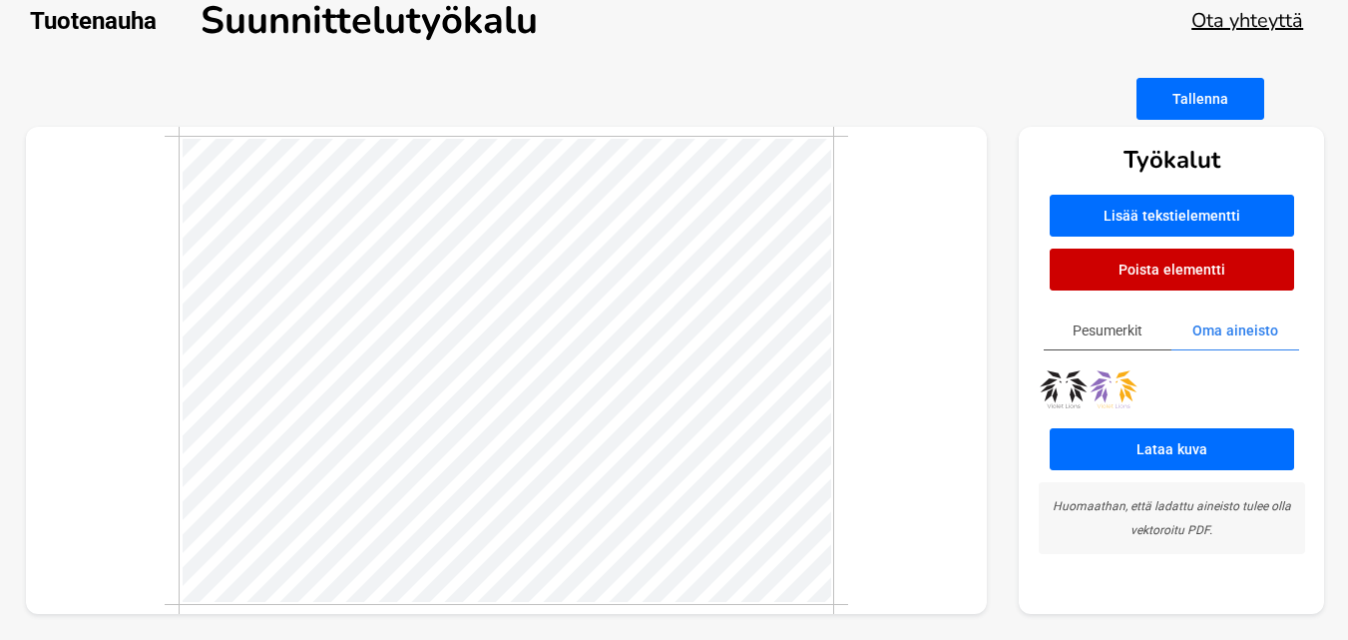
click at [1126, 278] on button "Poista elementti" at bounding box center [1172, 270] width 245 height 42
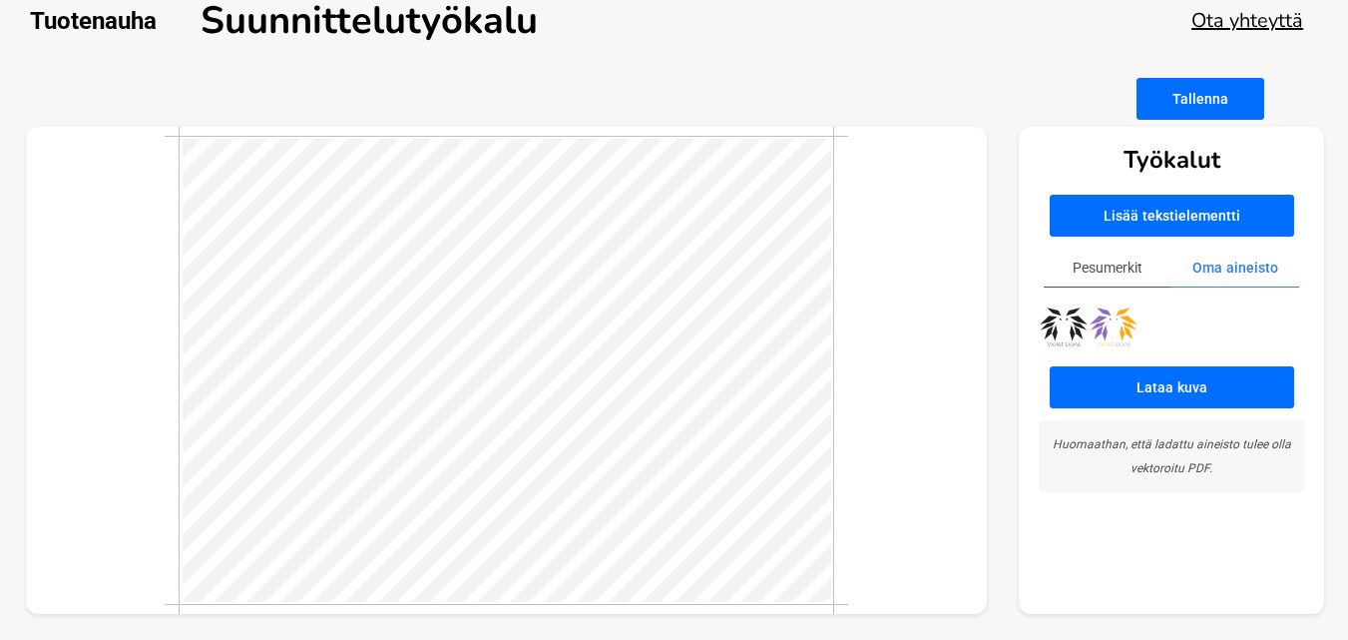
click at [1113, 327] on img at bounding box center [1114, 326] width 50 height 40
click at [1112, 328] on img at bounding box center [1114, 326] width 50 height 40
click at [625, 382] on div "Työkalut Lisää tekstielementti Pesumerkit Oma aineisto Lataa kuva Huomaathan, e…" at bounding box center [675, 371] width 1299 height 488
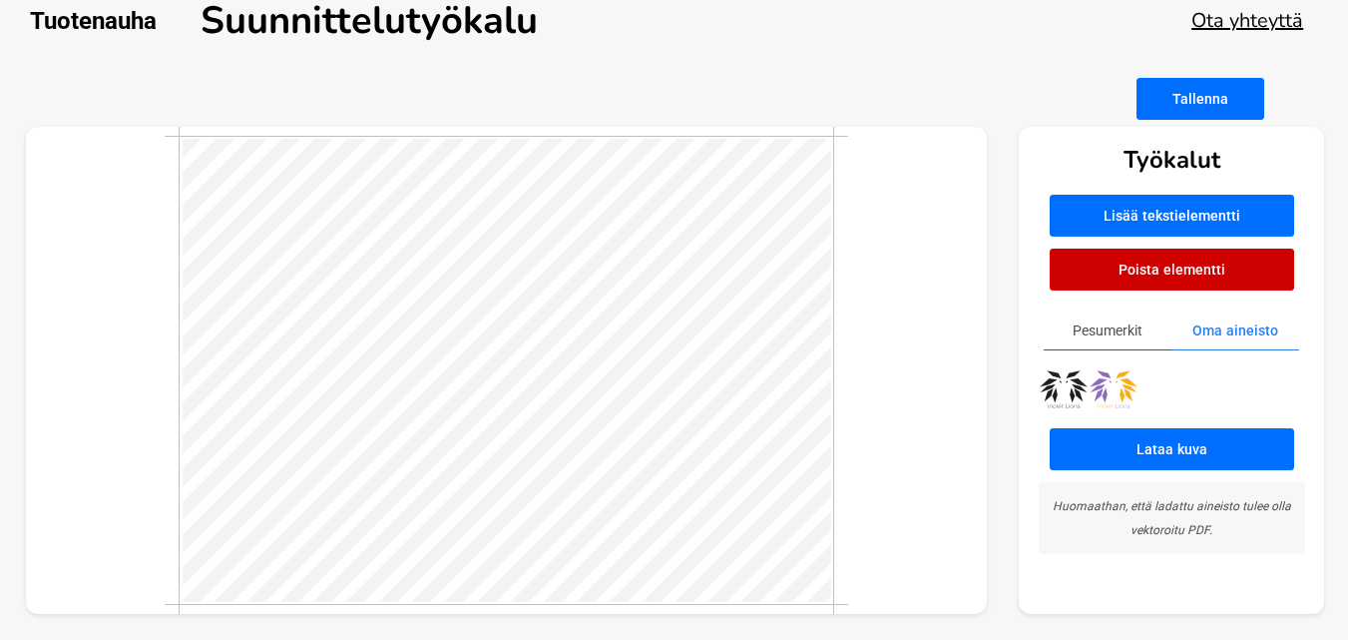
click at [1100, 283] on button "Poista elementti" at bounding box center [1172, 270] width 245 height 42
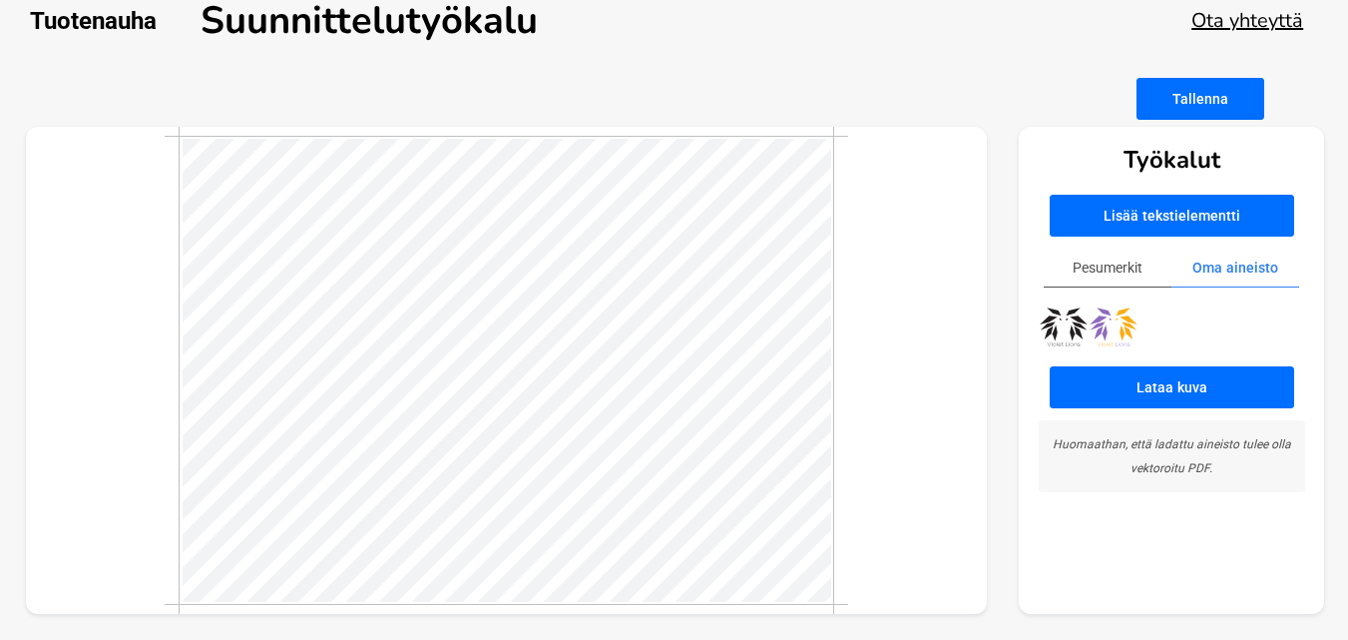
drag, startPoint x: 1107, startPoint y: 314, endPoint x: 904, endPoint y: 412, distance: 225.0
click at [904, 412] on div at bounding box center [507, 371] width 962 height 488
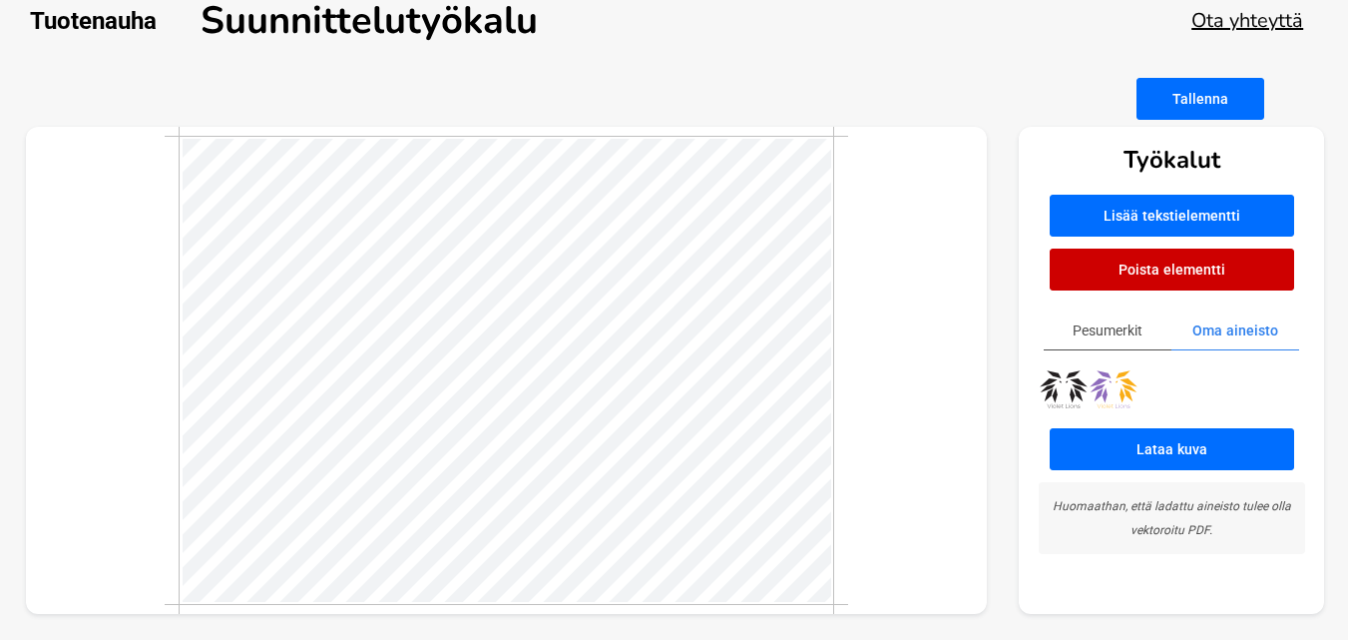
click at [376, 632] on main "Tallenna Työkalut Lisää tekstielementti Poista elementti Pesumerkit Oma aineist…" at bounding box center [674, 359] width 1348 height 562
click at [923, 444] on div at bounding box center [507, 371] width 962 height 488
click at [1046, 385] on img at bounding box center [1064, 389] width 50 height 40
click at [1014, 369] on div "Työkalut Lisää tekstielementti Poista elementti Pesumerkit Oma aineisto Lataa k…" at bounding box center [675, 371] width 1299 height 488
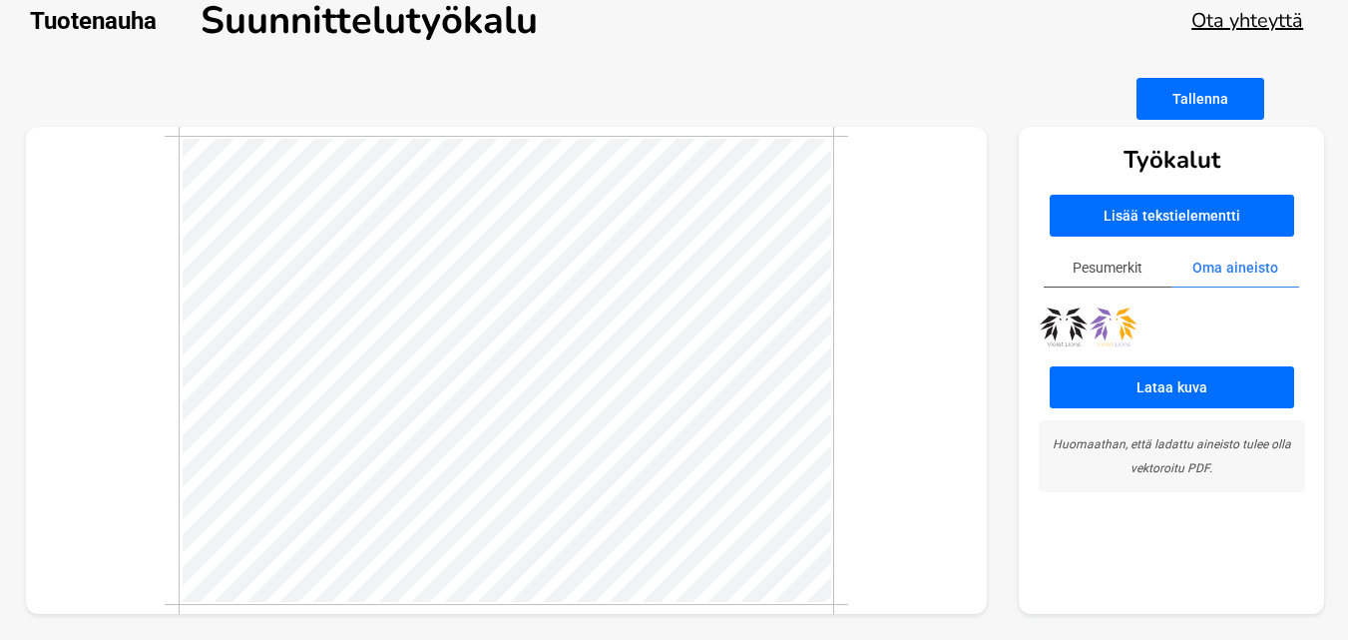
click at [1175, 95] on button "Tallenna" at bounding box center [1201, 99] width 128 height 42
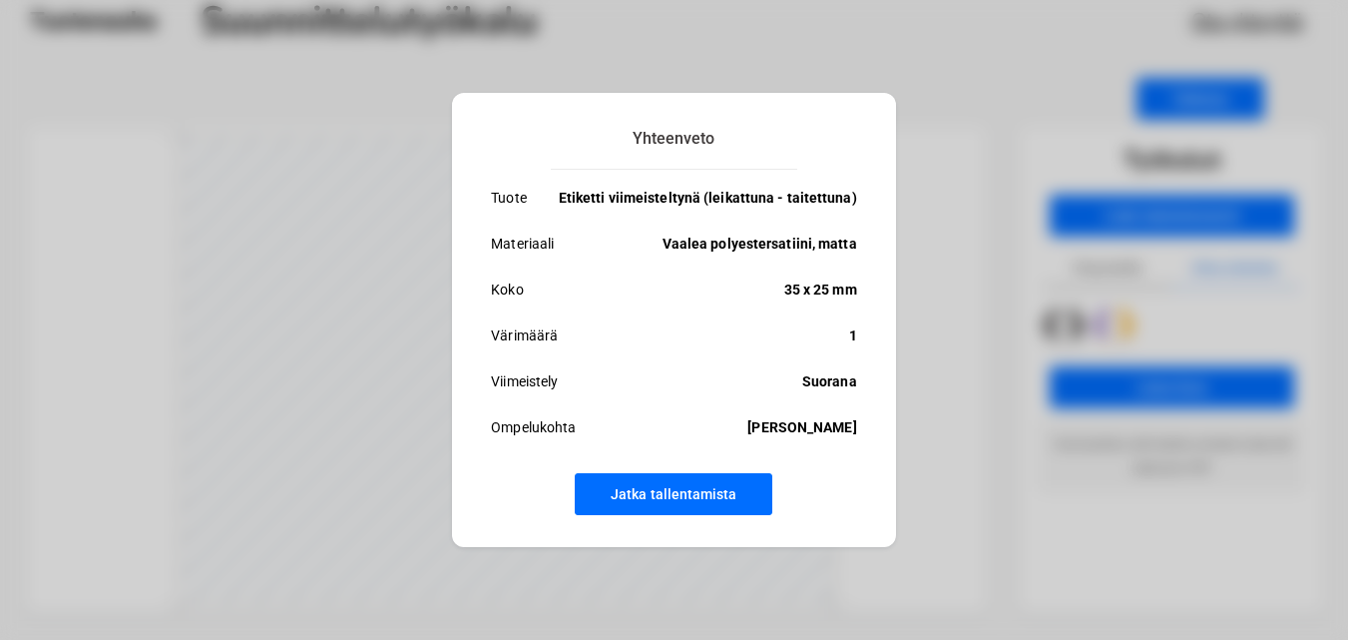
click at [659, 496] on button "Jatka tallentamista" at bounding box center [674, 494] width 198 height 42
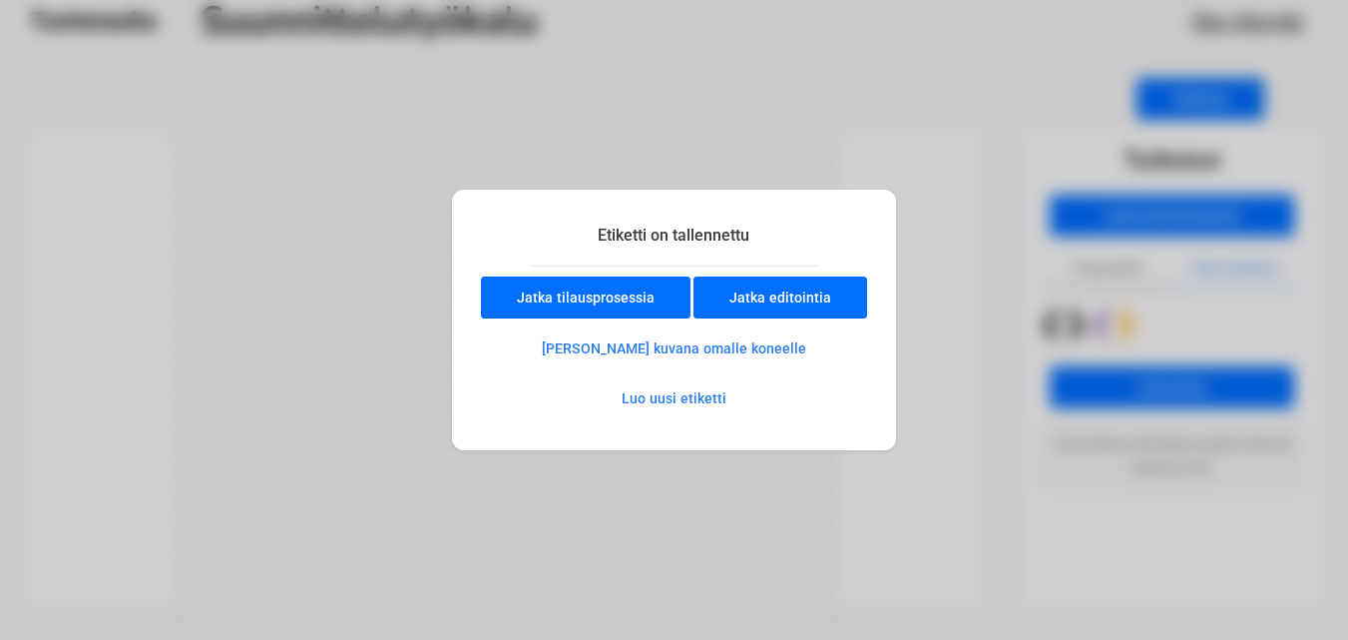
click at [750, 301] on button "Jatka editointia" at bounding box center [781, 297] width 174 height 42
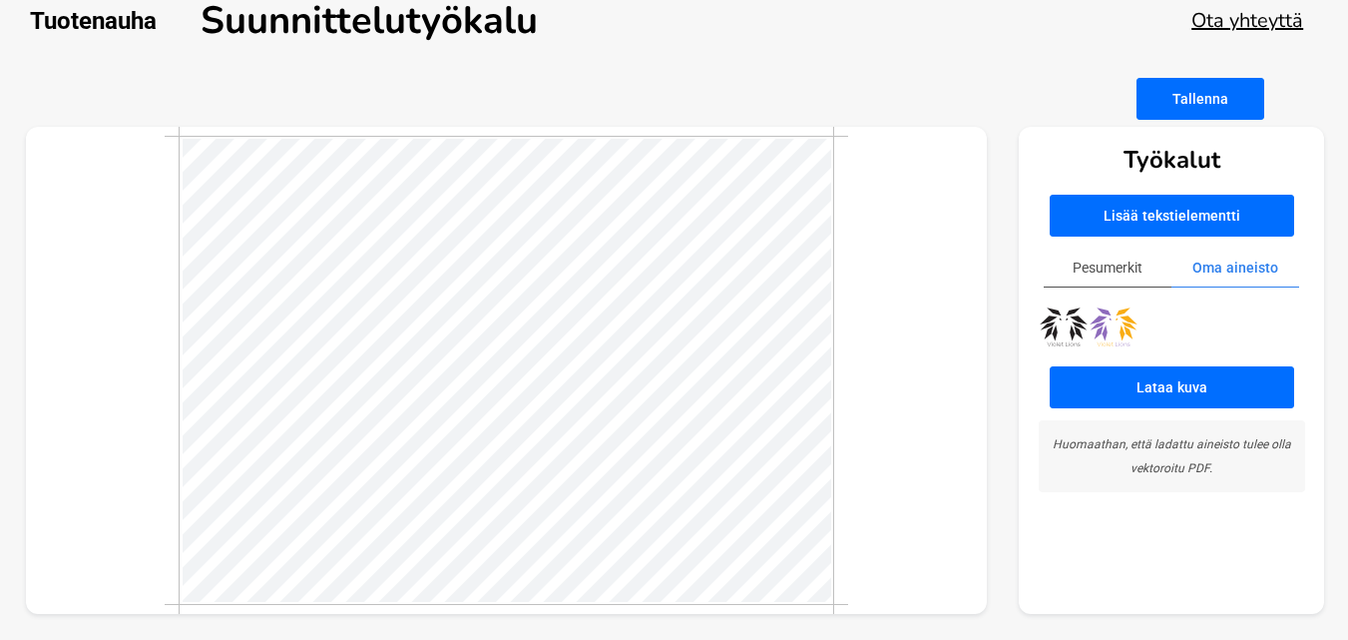
click at [1203, 107] on button "Tallenna" at bounding box center [1201, 99] width 128 height 42
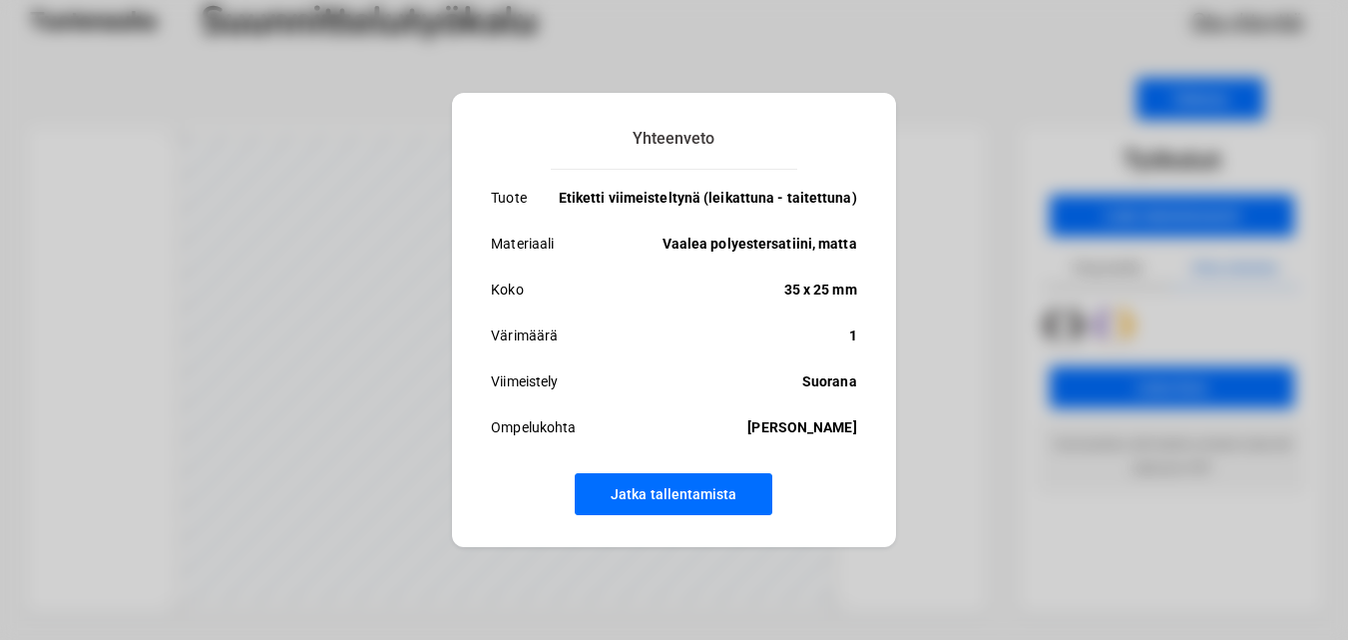
click at [661, 508] on button "Jatka tallentamista" at bounding box center [674, 494] width 198 height 42
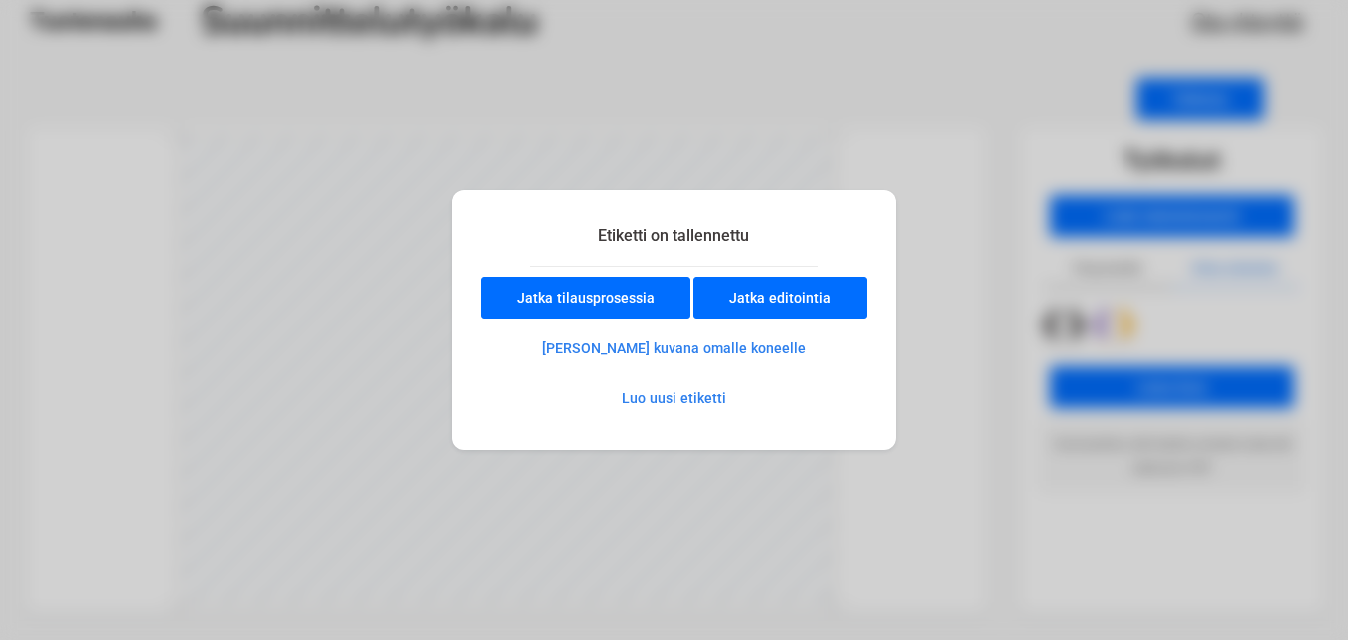
click at [654, 341] on button "Tallenna kuvana omalle koneelle" at bounding box center [674, 348] width 334 height 40
